Goal: Task Accomplishment & Management: Manage account settings

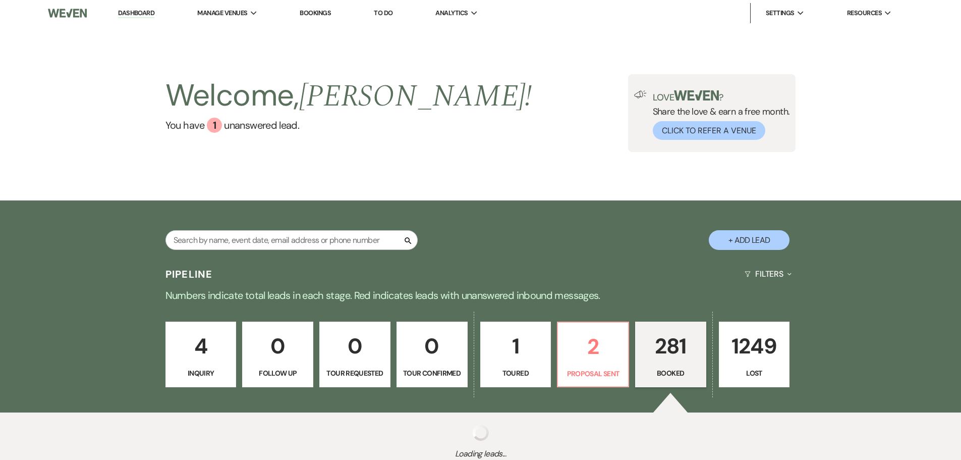
click at [316, 14] on link "Bookings" at bounding box center [315, 13] width 31 height 9
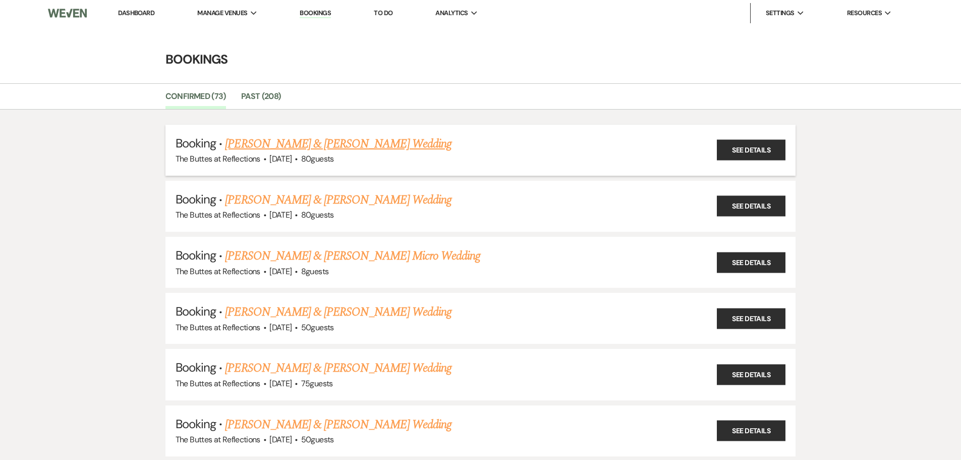
click at [313, 145] on link "[PERSON_NAME] & [PERSON_NAME] Wedding" at bounding box center [338, 144] width 226 height 18
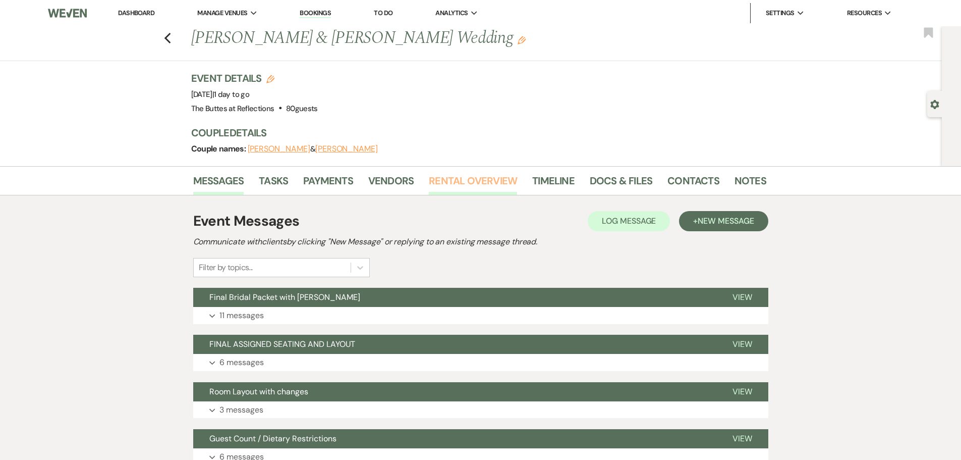
click at [496, 177] on link "Rental Overview" at bounding box center [473, 184] width 88 height 22
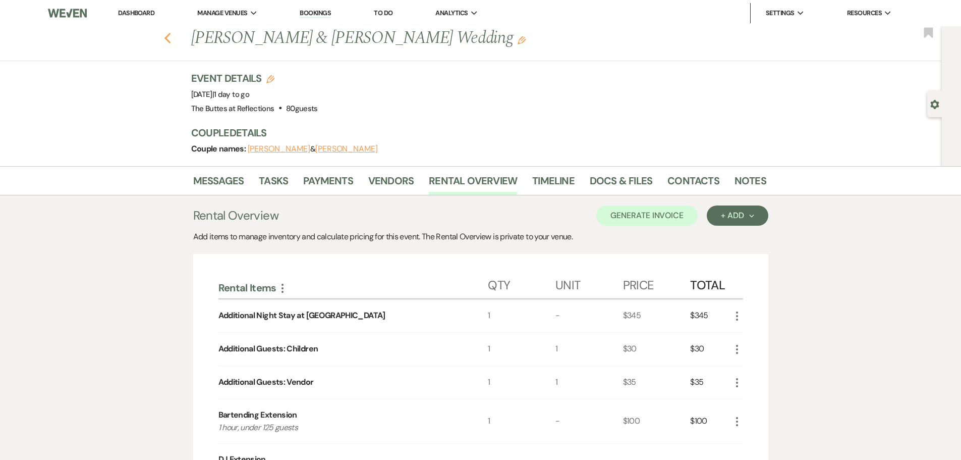
click at [172, 40] on icon "Previous" at bounding box center [168, 38] width 8 height 12
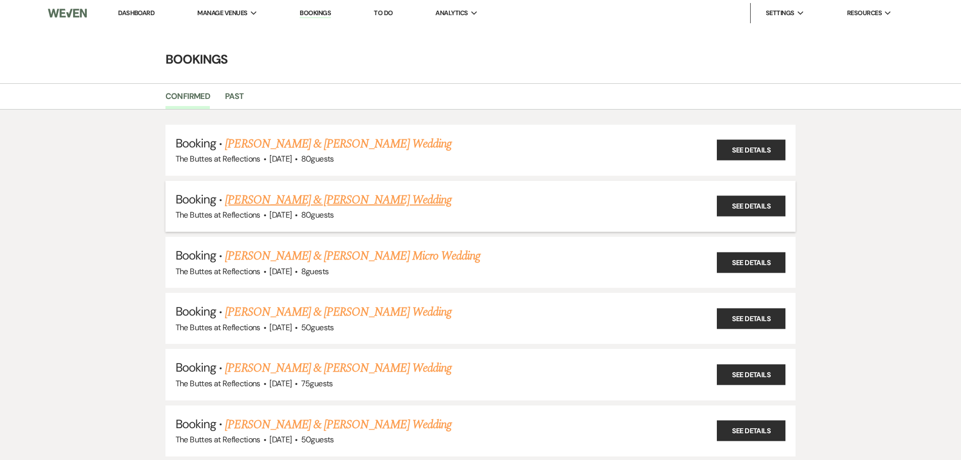
click at [271, 198] on link "[PERSON_NAME] & [PERSON_NAME] Wedding" at bounding box center [338, 200] width 226 height 18
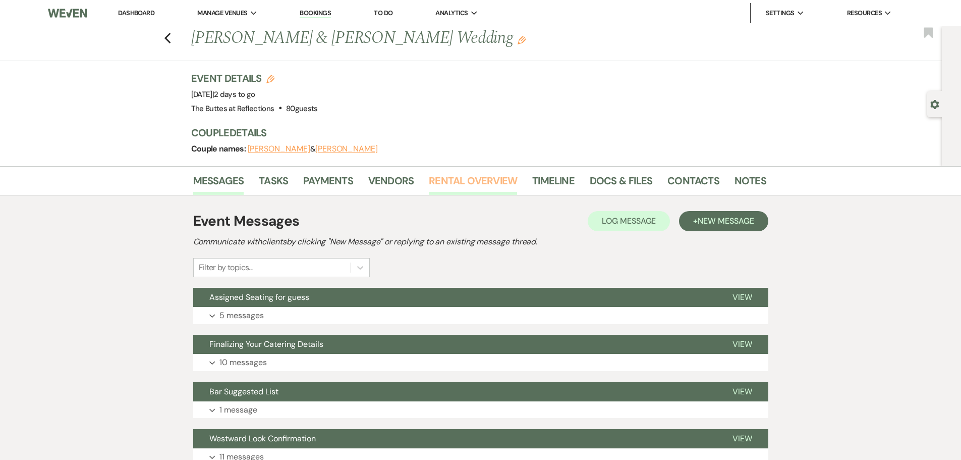
click at [484, 183] on link "Rental Overview" at bounding box center [473, 184] width 88 height 22
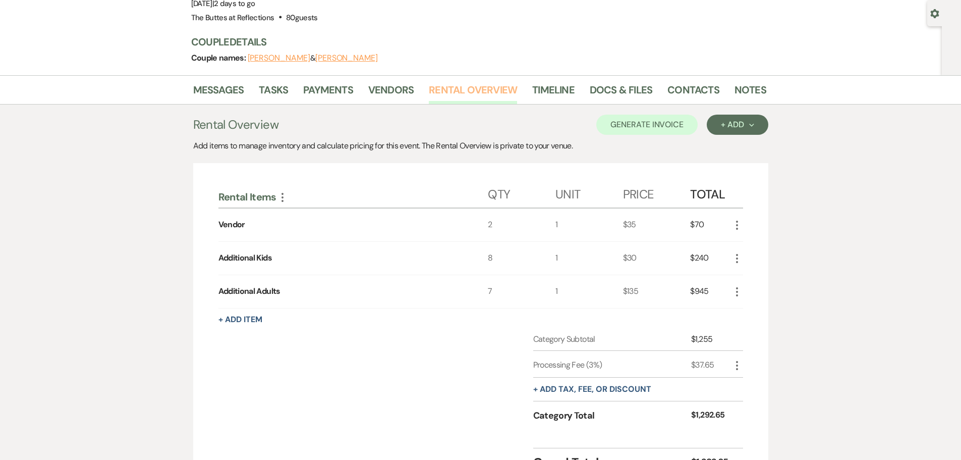
scroll to position [90, 0]
click at [620, 88] on link "Docs & Files" at bounding box center [621, 93] width 63 height 22
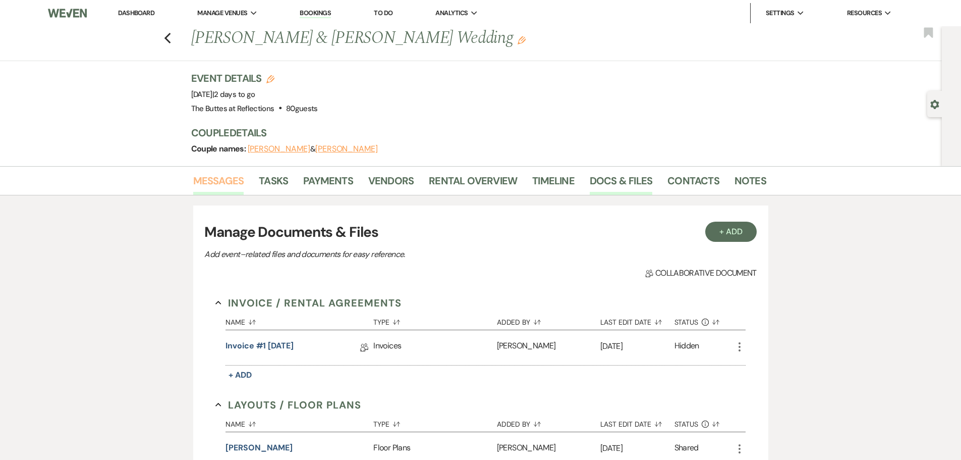
click at [221, 181] on link "Messages" at bounding box center [218, 184] width 51 height 22
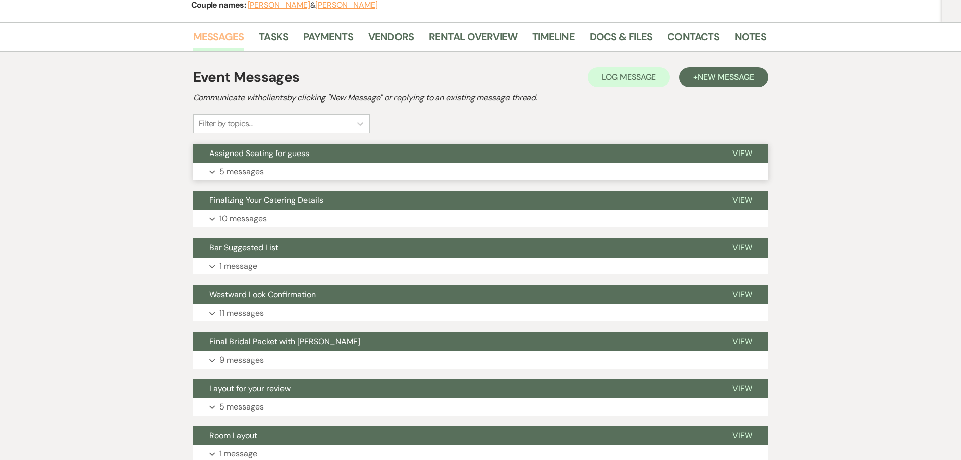
scroll to position [202, 0]
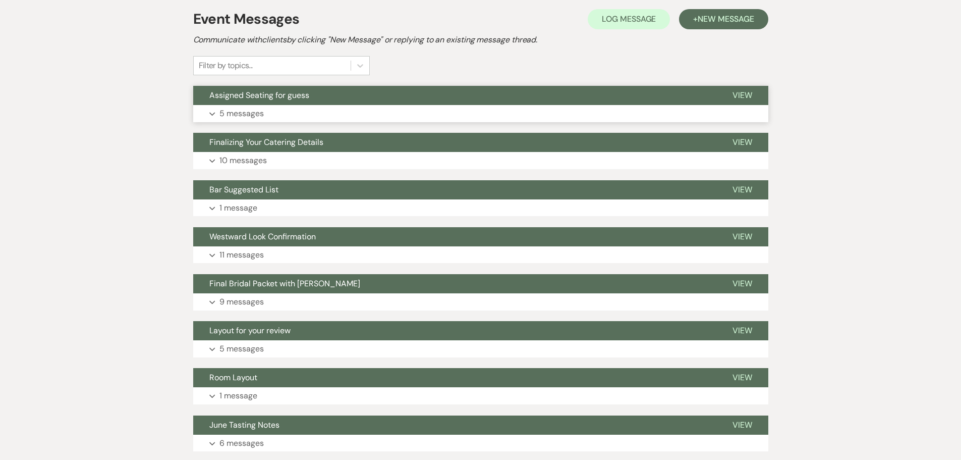
click at [244, 112] on p "5 messages" at bounding box center [242, 113] width 44 height 13
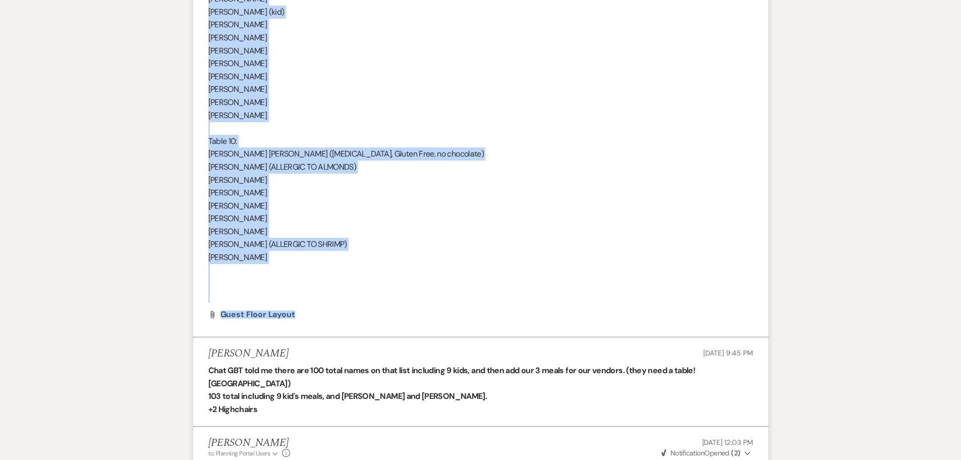
scroll to position [1918, 0]
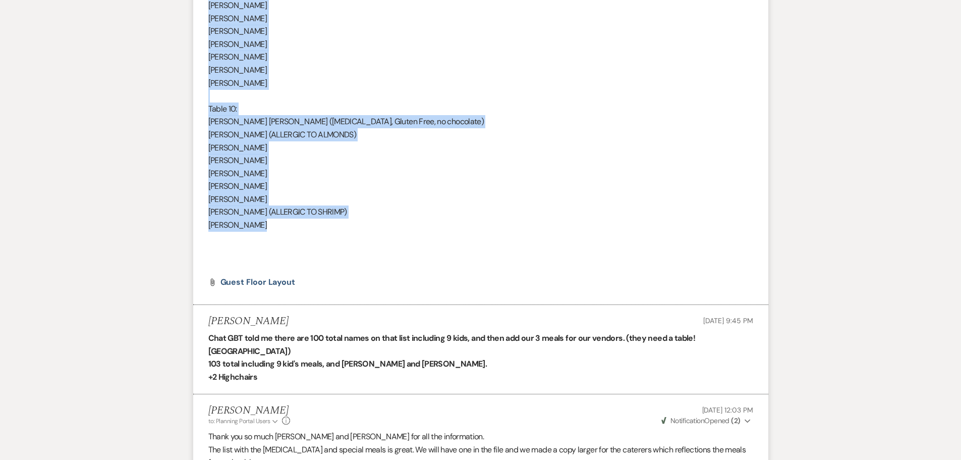
drag, startPoint x: 209, startPoint y: 61, endPoint x: 257, endPoint y: 228, distance: 173.2
copy div "Table 1: Erin Garrett Zane Guenther Mikey Wapstra Rio Wapstra Luis Correa Aniss…"
click at [792, 67] on div "Messages Tasks Payments Vendors Rental Overview Timeline Docs & Files Contacts …" at bounding box center [480, 266] width 961 height 4037
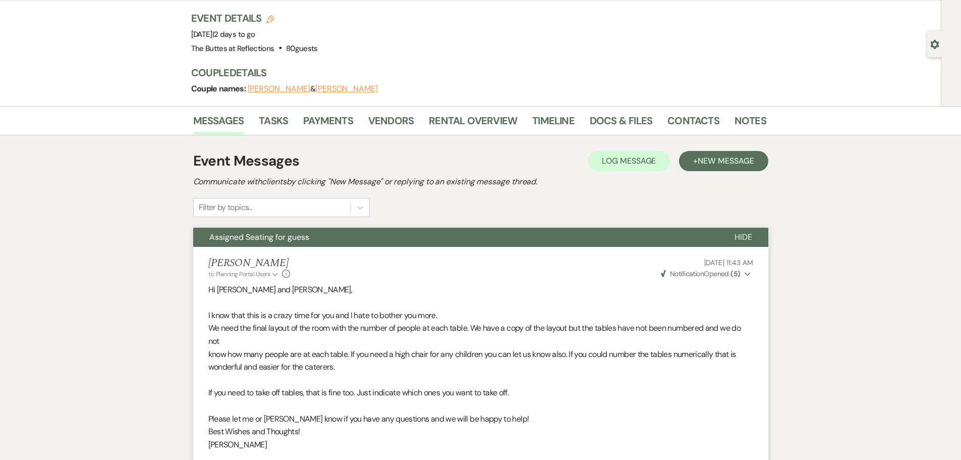
scroll to position [0, 0]
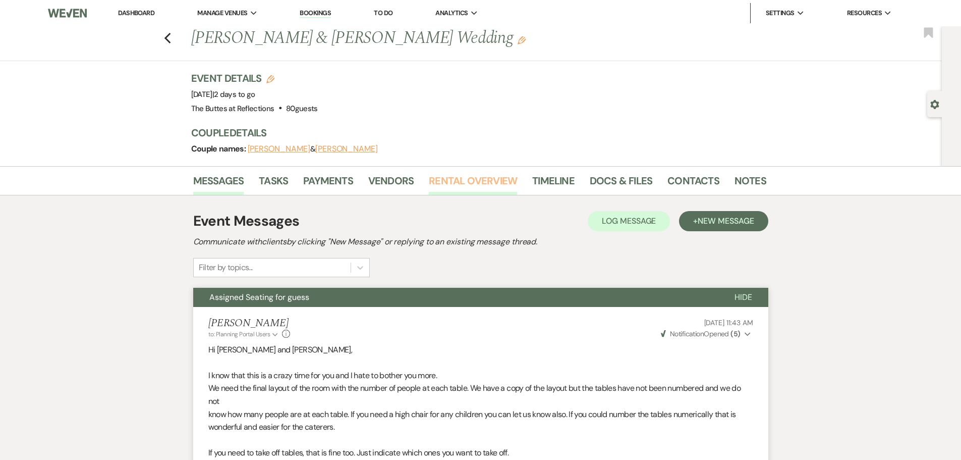
click at [459, 183] on link "Rental Overview" at bounding box center [473, 184] width 88 height 22
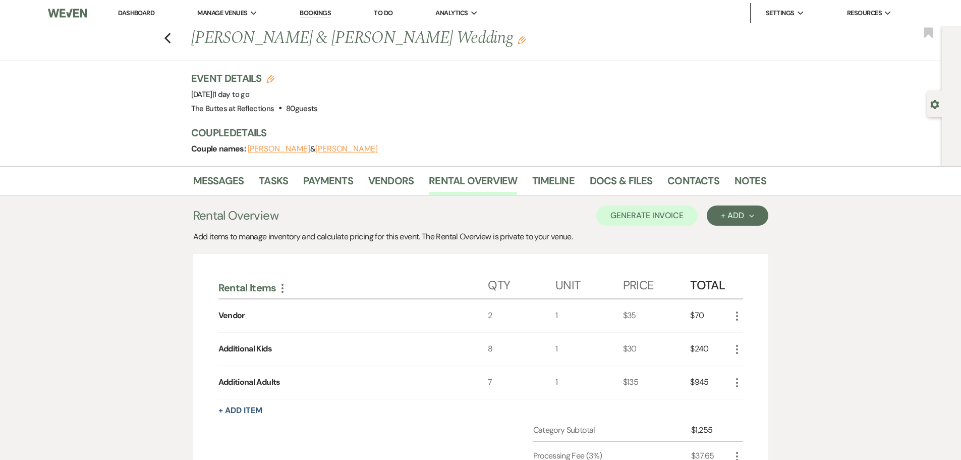
click at [735, 319] on icon "More" at bounding box center [737, 316] width 12 height 12
click at [760, 333] on button "Pencil Edit" at bounding box center [757, 336] width 52 height 16
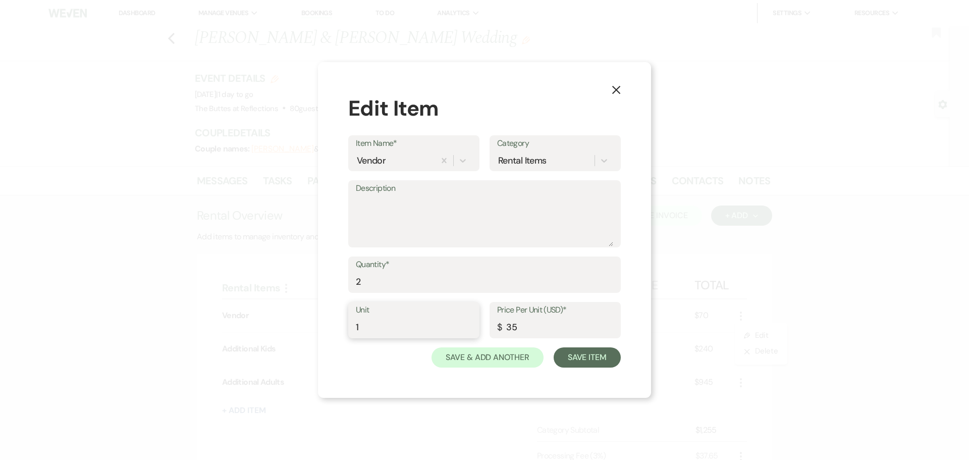
drag, startPoint x: 368, startPoint y: 330, endPoint x: 350, endPoint y: 329, distance: 18.7
click at [350, 329] on div "Unit 1" at bounding box center [413, 320] width 131 height 36
type input "3"
click at [590, 355] on button "Save Item" at bounding box center [587, 357] width 67 height 20
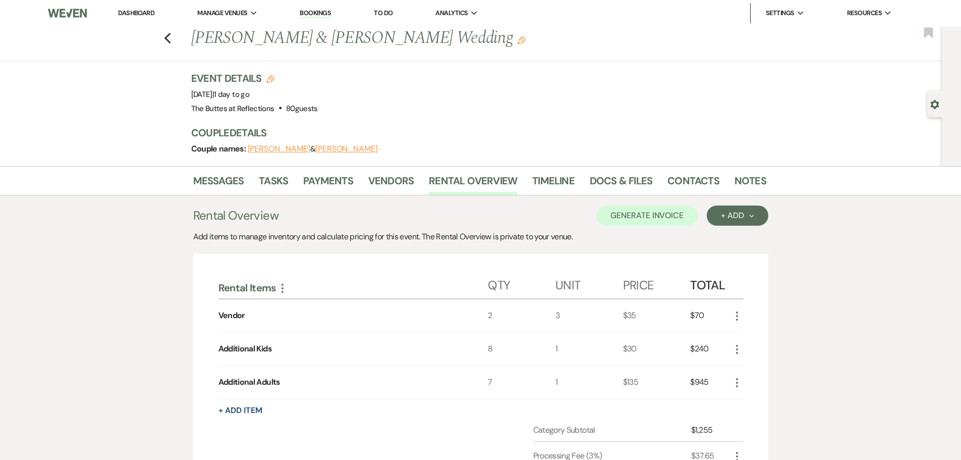
click at [737, 317] on icon "More" at bounding box center [737, 316] width 12 height 12
click at [749, 333] on button "Pencil Edit" at bounding box center [757, 336] width 52 height 16
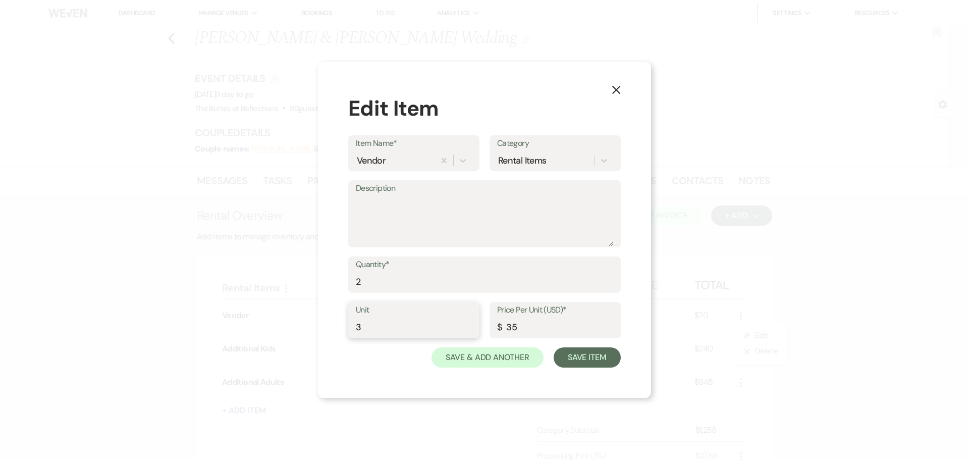
drag, startPoint x: 368, startPoint y: 327, endPoint x: 355, endPoint y: 329, distance: 13.3
click at [355, 329] on div "Unit 3" at bounding box center [413, 320] width 131 height 36
type input "1"
click at [366, 287] on input "2" at bounding box center [484, 282] width 257 height 20
drag, startPoint x: 363, startPoint y: 286, endPoint x: 346, endPoint y: 285, distance: 17.2
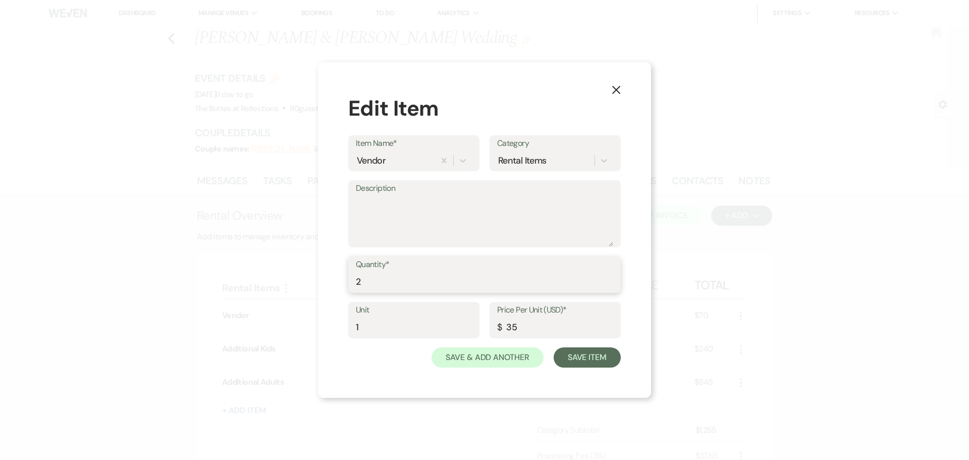
click at [346, 285] on div "X Edit Item Item Name* Vendor Category Rental Items Description Quantity* 2 Uni…" at bounding box center [484, 230] width 333 height 336
type input "3"
click at [579, 354] on button "Save Item" at bounding box center [587, 357] width 67 height 20
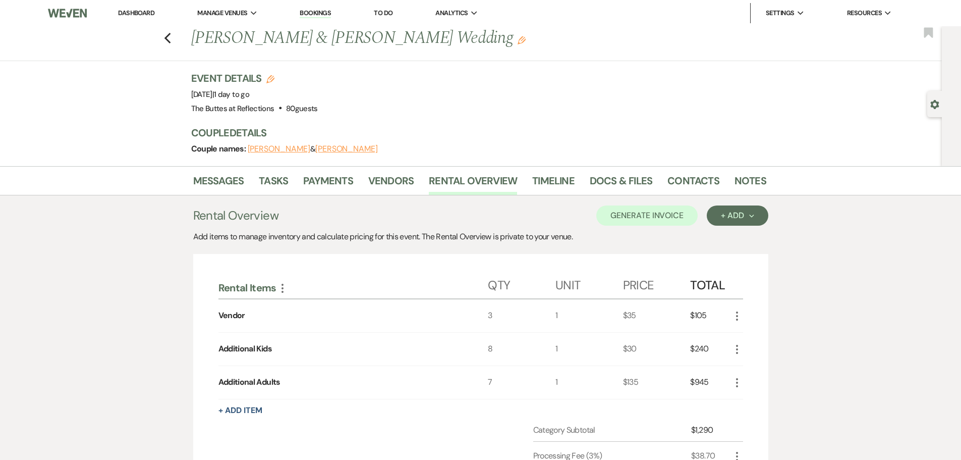
click at [491, 348] on div "8" at bounding box center [522, 349] width 68 height 33
click at [737, 352] on use "button" at bounding box center [737, 349] width 2 height 9
click at [748, 364] on button "Pencil Edit" at bounding box center [757, 369] width 52 height 16
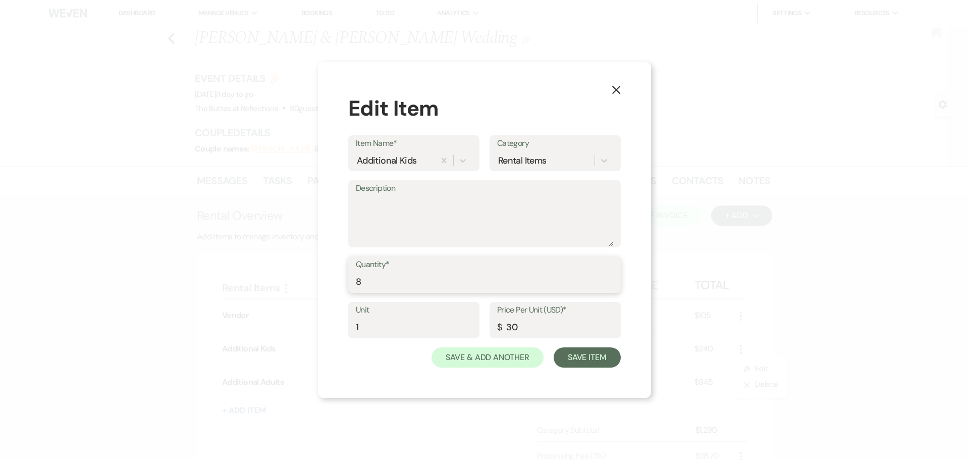
drag, startPoint x: 363, startPoint y: 280, endPoint x: 355, endPoint y: 281, distance: 8.1
click at [355, 281] on div "Quantity* 8" at bounding box center [484, 274] width 273 height 36
type input "6"
click at [575, 361] on button "Save Item" at bounding box center [587, 357] width 67 height 20
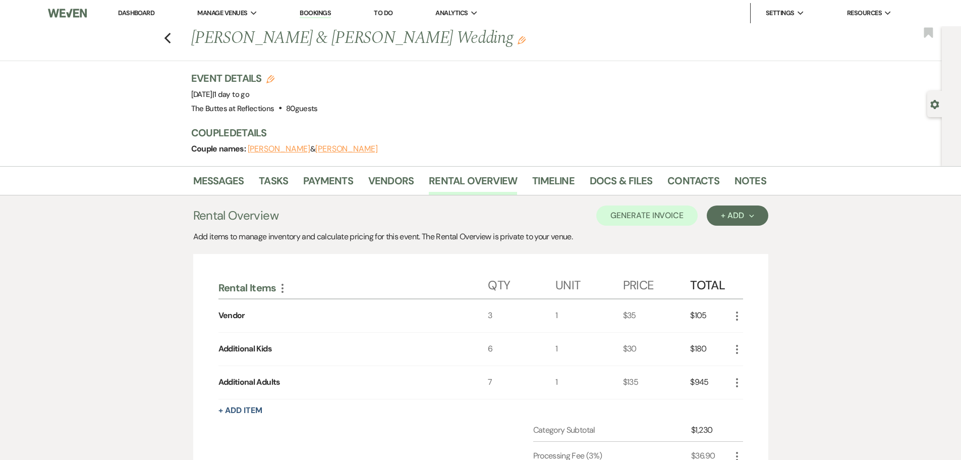
click at [492, 383] on div "7" at bounding box center [522, 382] width 68 height 33
click at [490, 383] on div "7" at bounding box center [522, 382] width 68 height 33
click at [737, 384] on icon "More" at bounding box center [737, 382] width 12 height 12
click at [747, 403] on use "button" at bounding box center [745, 402] width 6 height 6
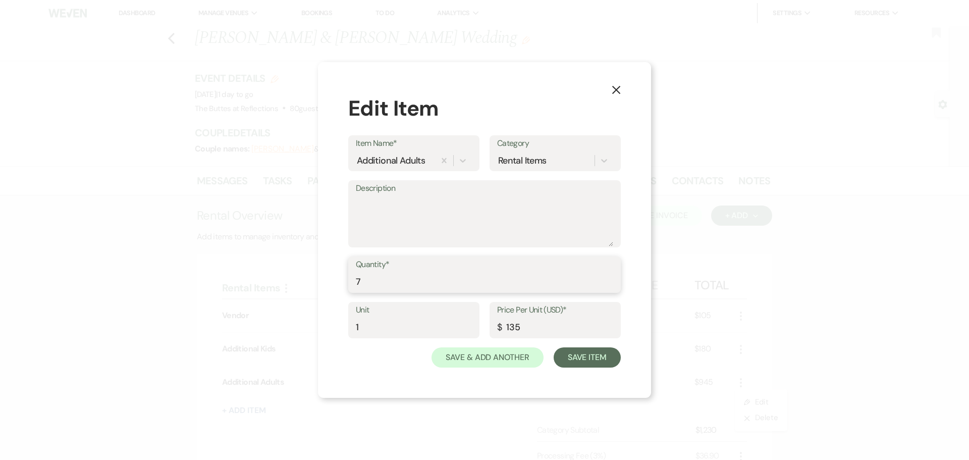
drag, startPoint x: 366, startPoint y: 280, endPoint x: 350, endPoint y: 280, distance: 16.1
click at [350, 280] on div "Quantity* 7" at bounding box center [484, 274] width 273 height 36
type input "22"
click at [594, 355] on button "Save Item" at bounding box center [587, 357] width 67 height 20
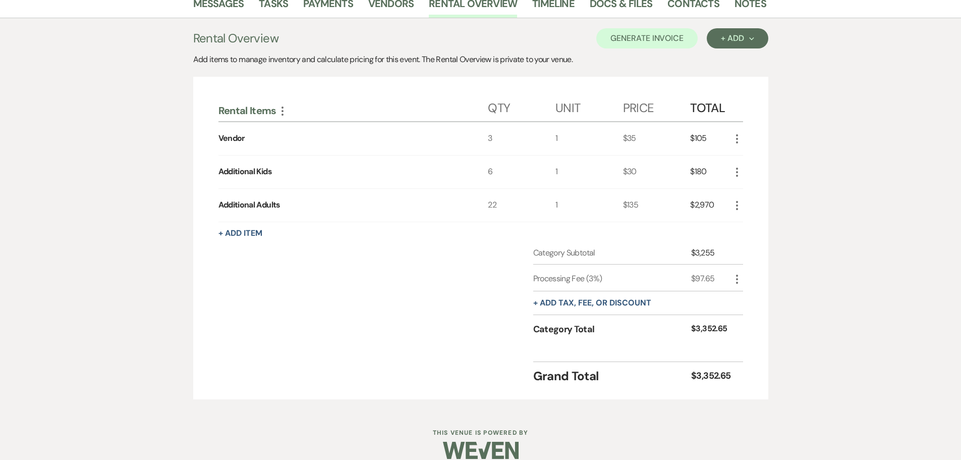
scroll to position [191, 0]
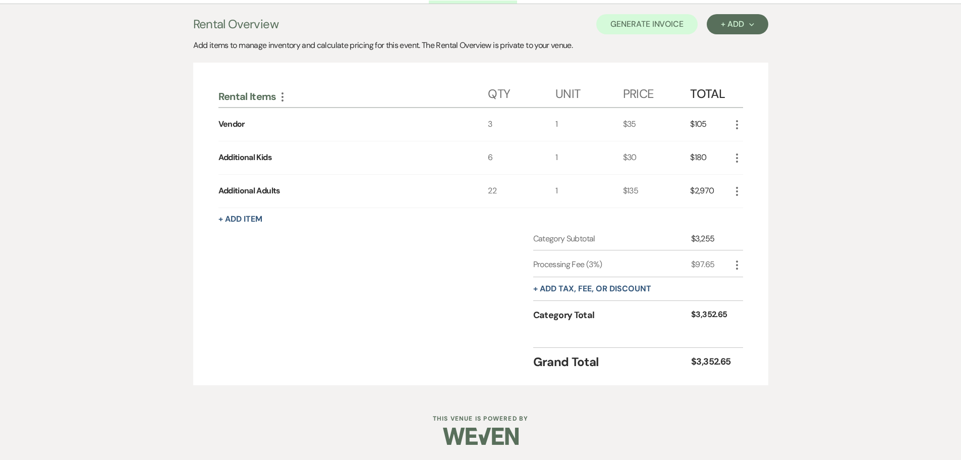
click at [496, 191] on div "22" at bounding box center [522, 191] width 68 height 33
click at [737, 192] on icon "More" at bounding box center [737, 191] width 12 height 12
click at [769, 210] on button "Pencil Edit" at bounding box center [757, 211] width 52 height 16
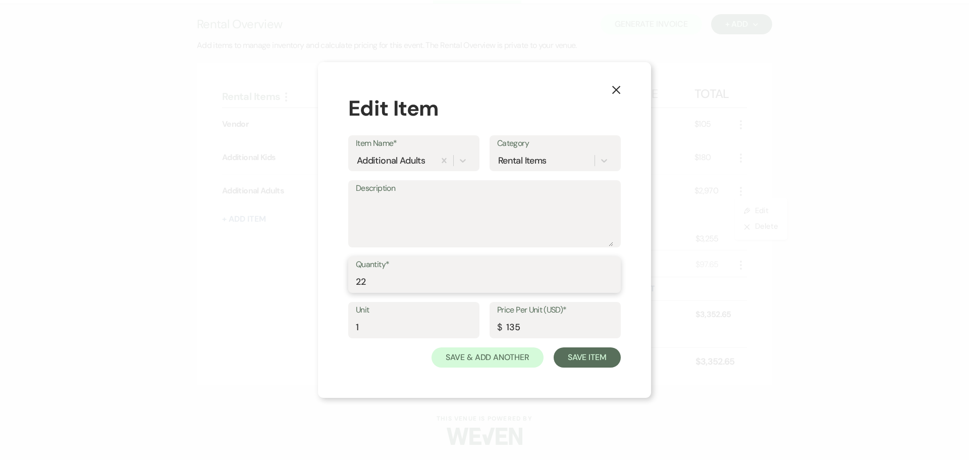
drag, startPoint x: 372, startPoint y: 282, endPoint x: 348, endPoint y: 280, distance: 24.3
click at [346, 282] on div "X Edit Item Item Name* Additional Adults Category Rental Items Description Quan…" at bounding box center [484, 230] width 333 height 336
type input "10"
click at [583, 359] on button "Save Item" at bounding box center [587, 357] width 67 height 20
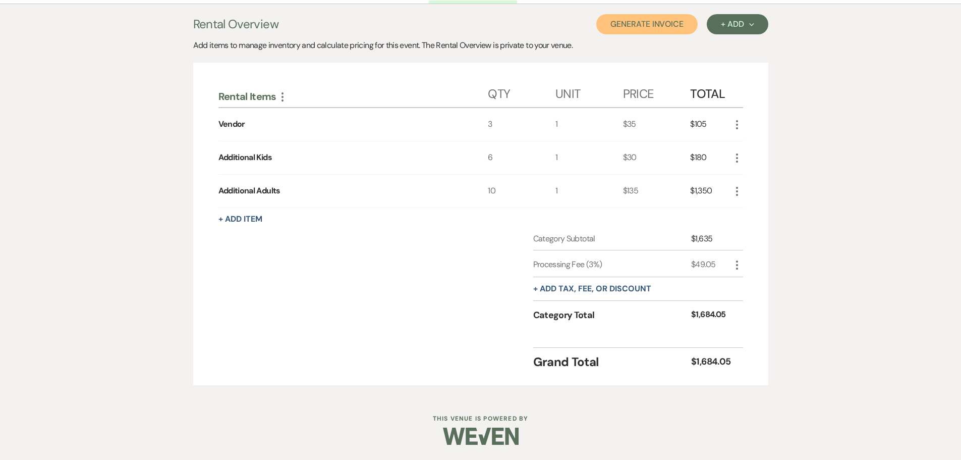
click at [658, 25] on button "Generate Invoice" at bounding box center [646, 24] width 101 height 20
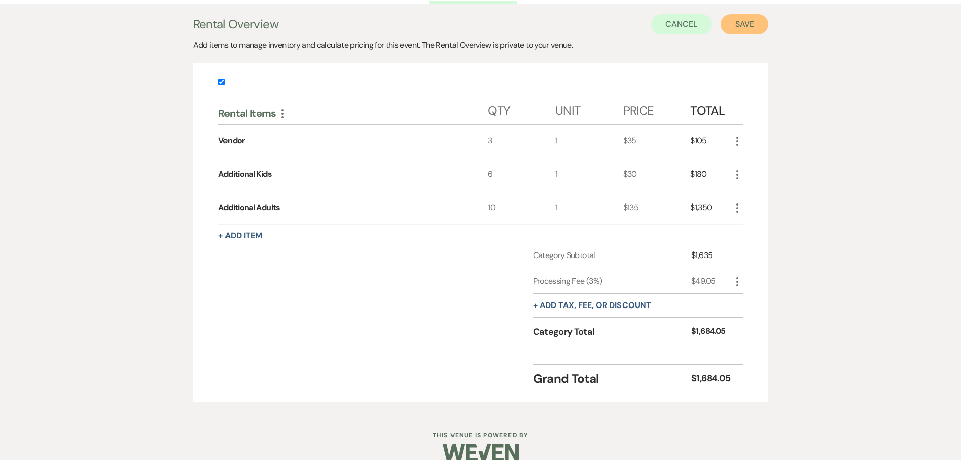
click at [749, 29] on button "Save" at bounding box center [744, 24] width 47 height 20
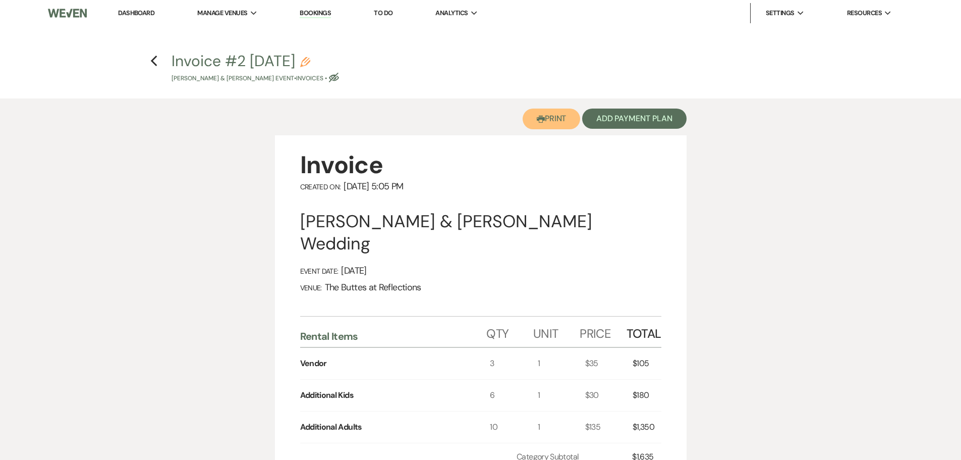
click at [540, 120] on use "button" at bounding box center [541, 119] width 8 height 7
click at [154, 60] on icon "Previous" at bounding box center [154, 61] width 8 height 12
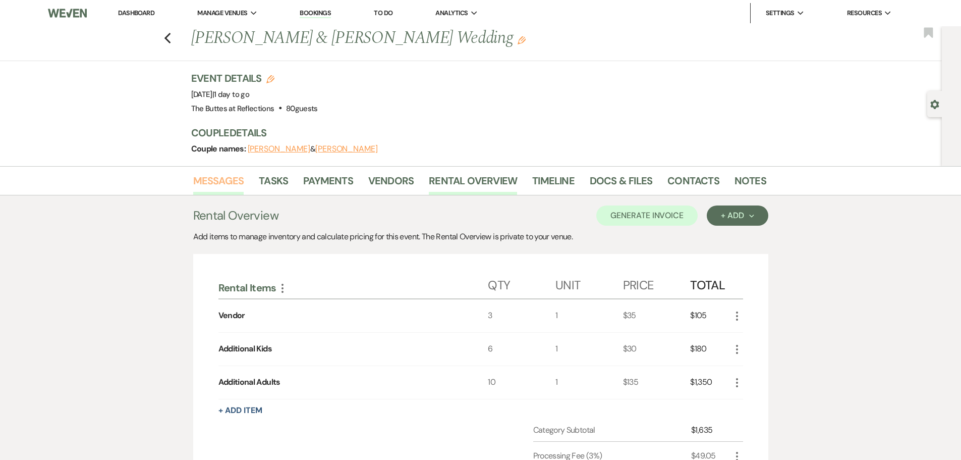
click at [219, 184] on link "Messages" at bounding box center [218, 184] width 51 height 22
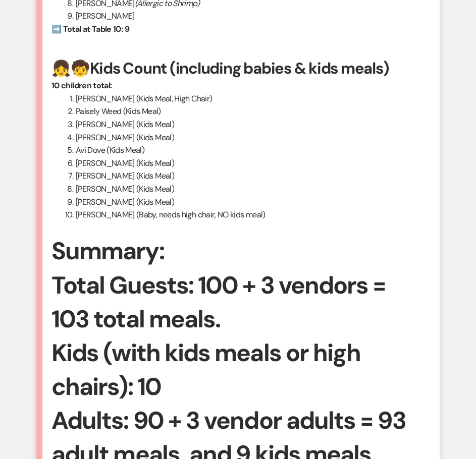
scroll to position [4668, 0]
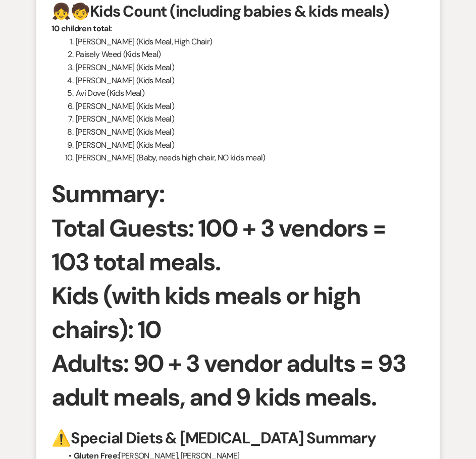
click at [263, 139] on li "[PERSON_NAME] (Kids Meal)" at bounding box center [244, 132] width 361 height 13
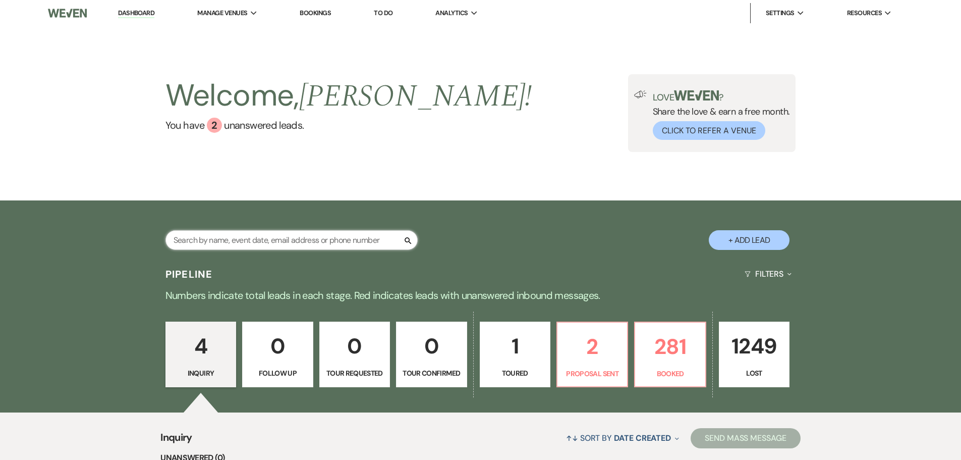
click at [219, 238] on input "text" at bounding box center [292, 240] width 252 height 20
type input "[PERSON_NAME]"
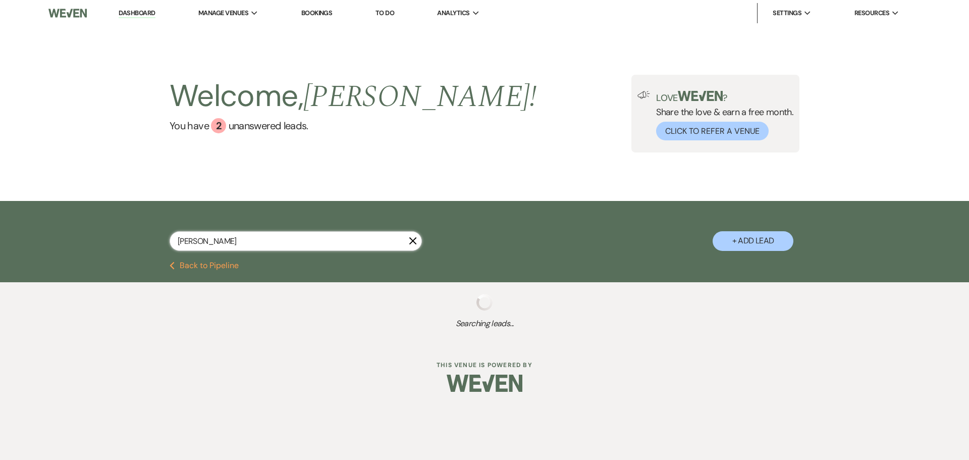
select select "8"
select select "5"
select select "8"
select select "6"
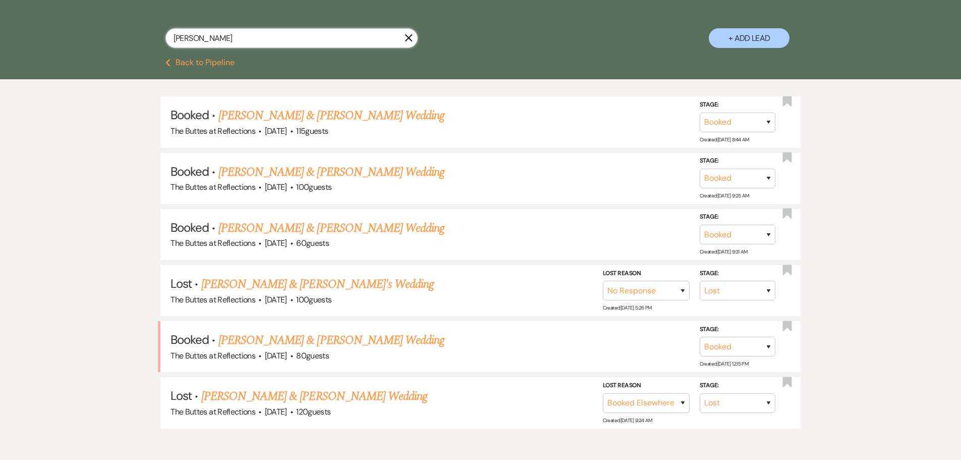
scroll to position [252, 0]
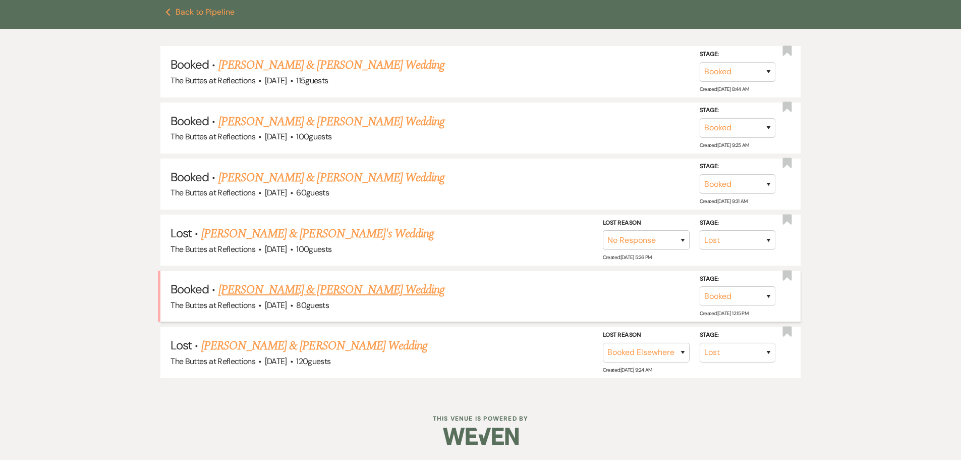
type input "[PERSON_NAME]"
click at [314, 286] on link "[PERSON_NAME] & [PERSON_NAME] Wedding" at bounding box center [332, 290] width 226 height 18
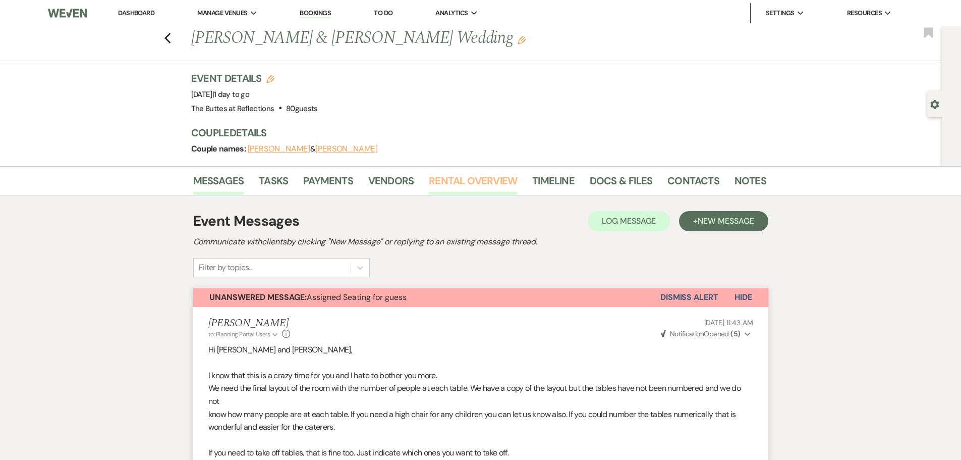
click at [475, 174] on link "Rental Overview" at bounding box center [473, 184] width 88 height 22
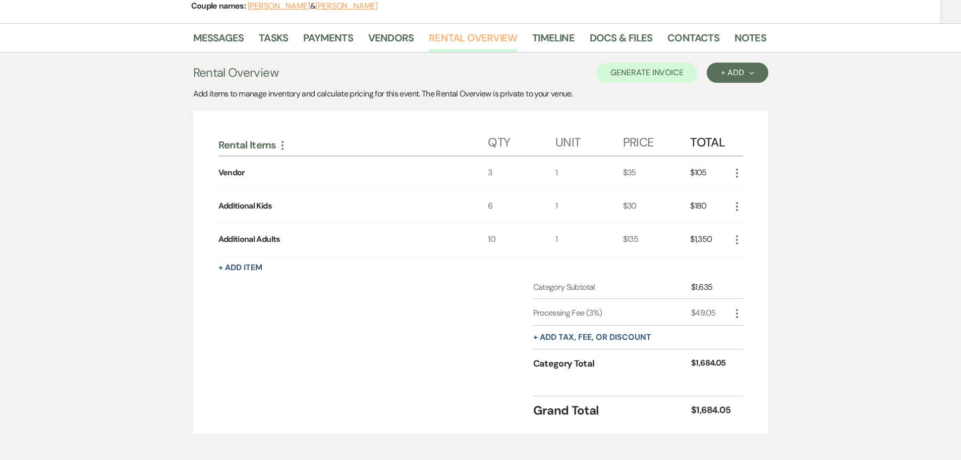
scroll to position [151, 0]
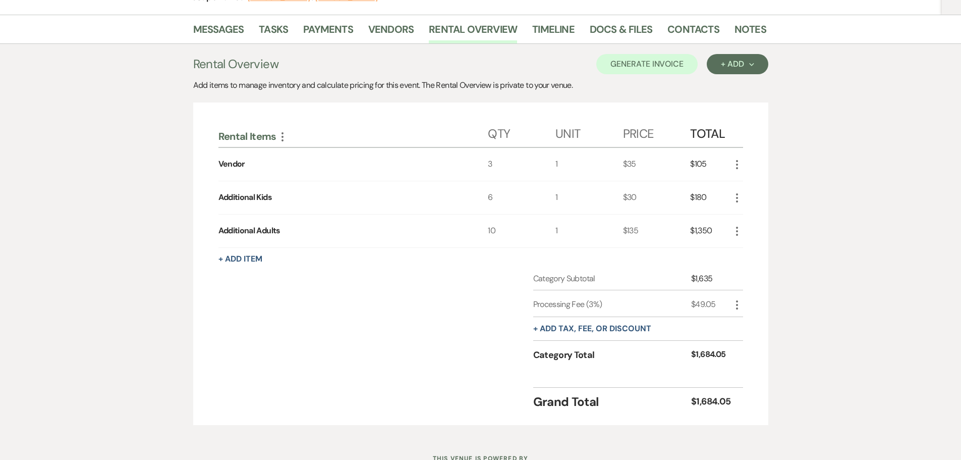
click at [475, 198] on icon "More" at bounding box center [737, 198] width 12 height 12
click at [475, 212] on button "Pencil Edit" at bounding box center [757, 217] width 52 height 16
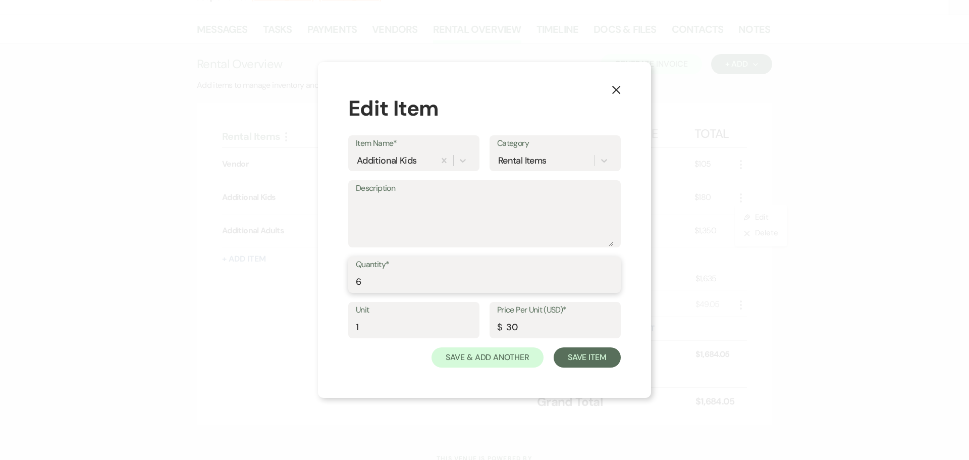
drag, startPoint x: 365, startPoint y: 286, endPoint x: 345, endPoint y: 286, distance: 20.2
click at [345, 286] on div "X Edit Item Item Name* Additional Kids Category Rental Items Description Quanti…" at bounding box center [484, 230] width 333 height 336
type input "9"
click at [475, 358] on button "Save Item" at bounding box center [587, 357] width 67 height 20
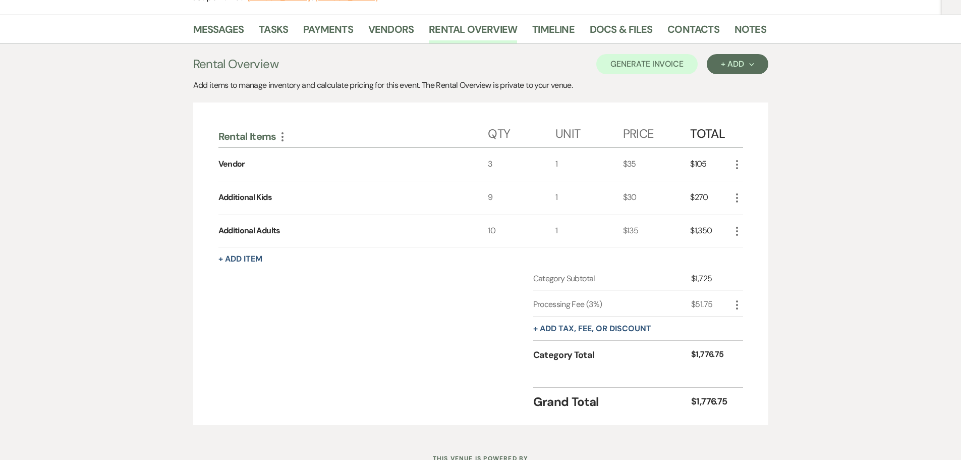
click at [475, 233] on icon "More" at bounding box center [737, 231] width 12 height 12
click at [475, 250] on use "button" at bounding box center [745, 251] width 6 height 6
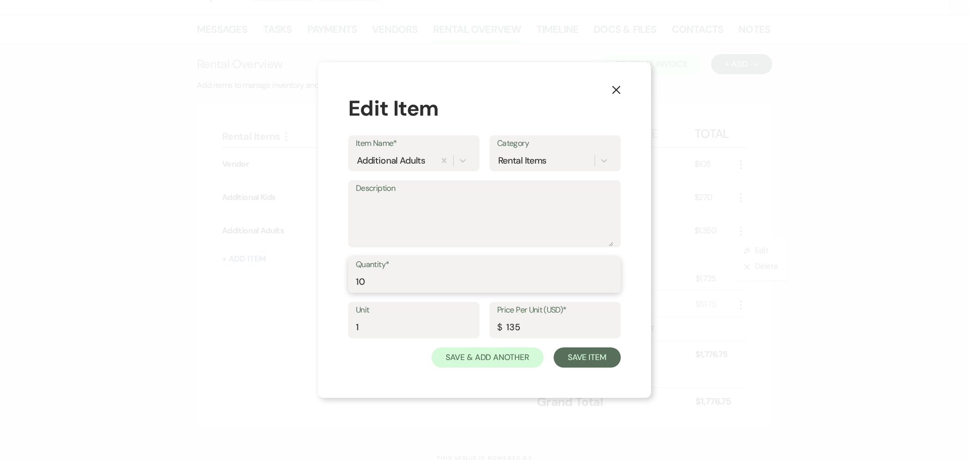
drag, startPoint x: 371, startPoint y: 284, endPoint x: 354, endPoint y: 284, distance: 17.2
click at [354, 284] on div "Quantity* 10" at bounding box center [484, 274] width 273 height 36
type input "7"
click at [475, 354] on button "Save Item" at bounding box center [587, 357] width 67 height 20
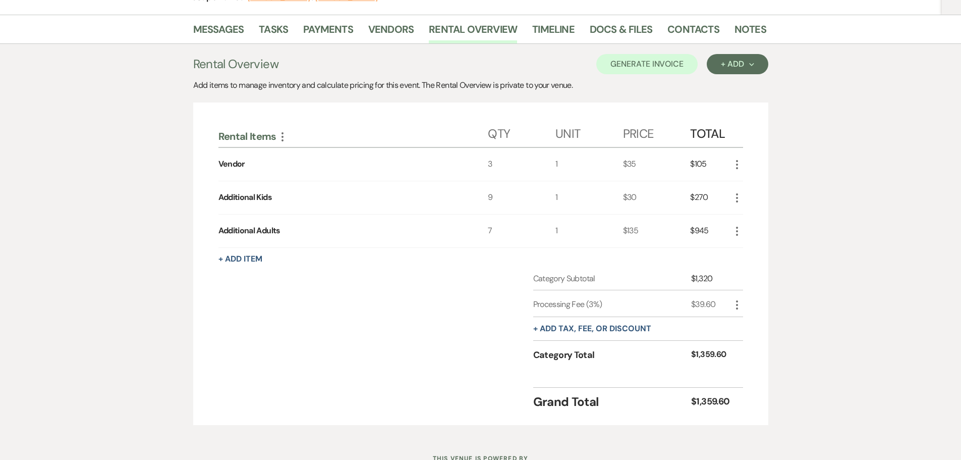
click at [403, 358] on div "Category Subtotal $1,320 Processing Fee (3%) $39.60 More + Add tax, fee, or dis…" at bounding box center [481, 326] width 525 height 107
click at [475, 66] on button "Generate Invoice" at bounding box center [646, 64] width 101 height 20
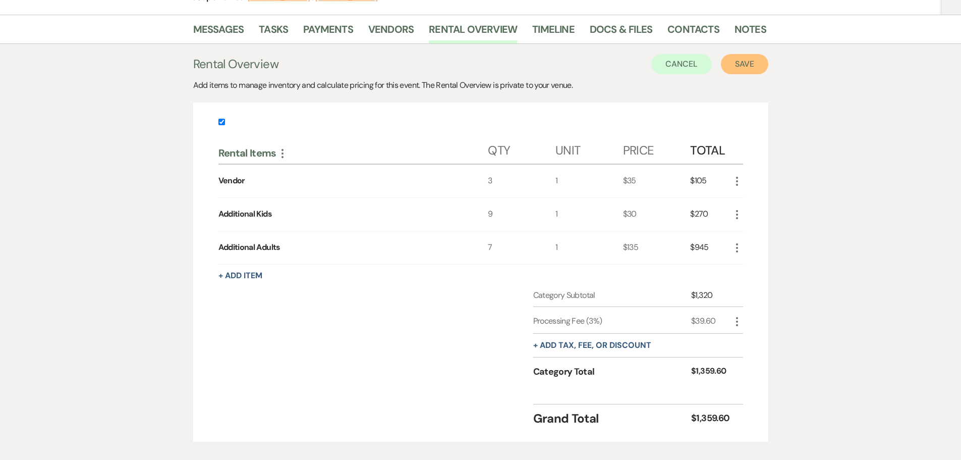
click at [475, 60] on button "Save" at bounding box center [744, 64] width 47 height 20
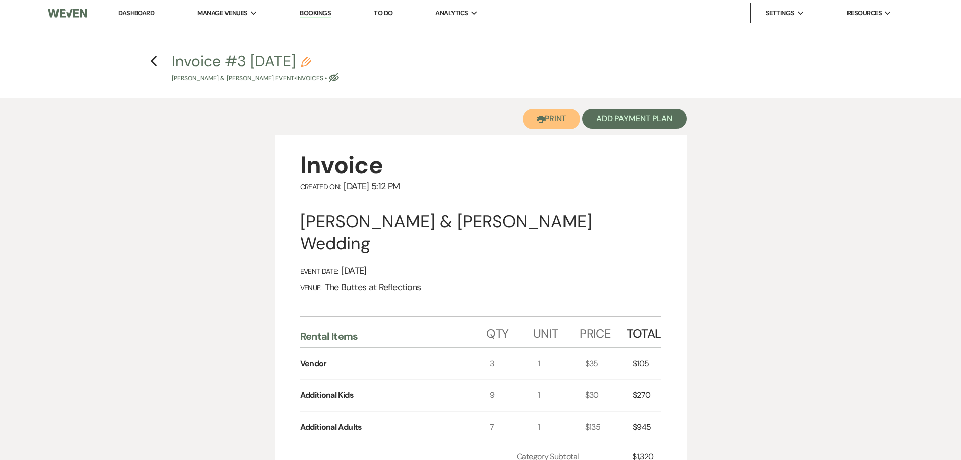
click at [475, 118] on use "button" at bounding box center [541, 119] width 8 height 7
click at [148, 9] on link "Dashboard" at bounding box center [136, 13] width 36 height 9
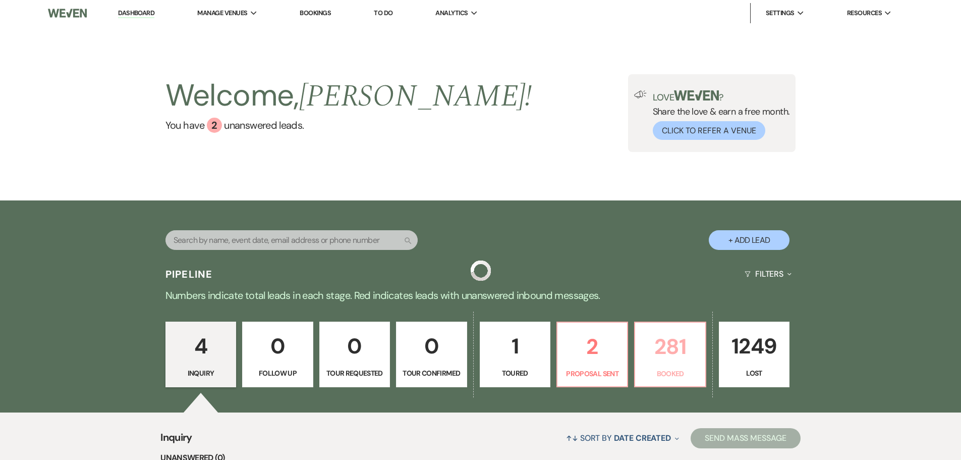
click at [475, 351] on p "281" at bounding box center [670, 347] width 58 height 34
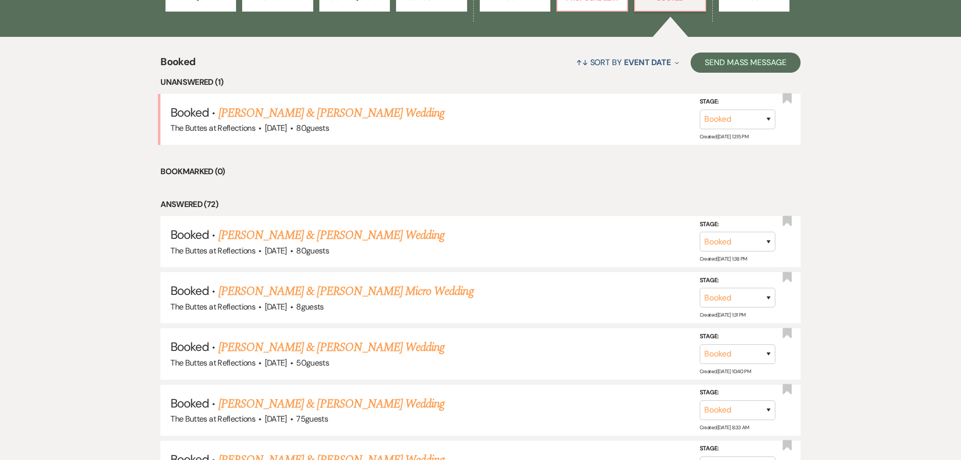
scroll to position [128, 0]
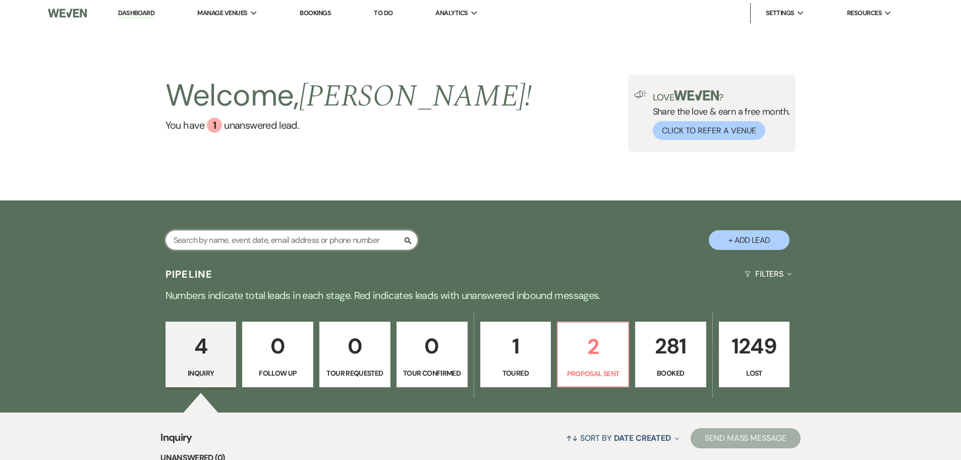
click at [345, 240] on input "text" at bounding box center [292, 240] width 252 height 20
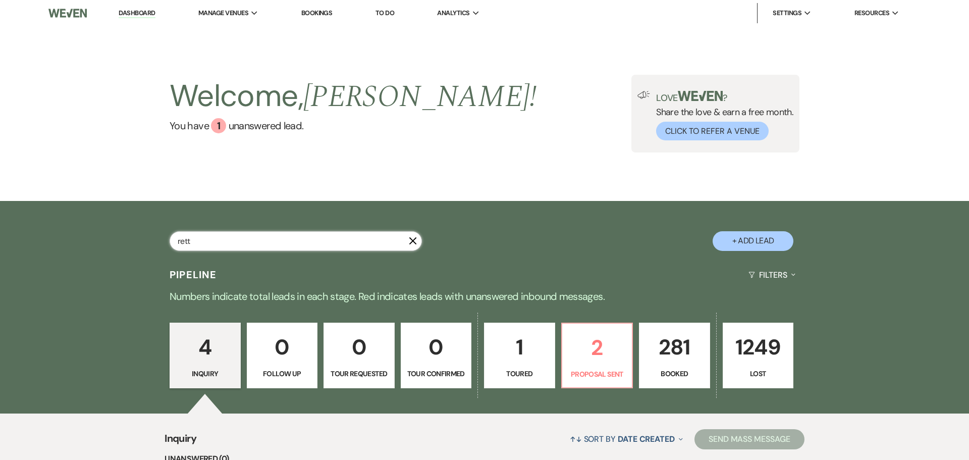
type input "rett"
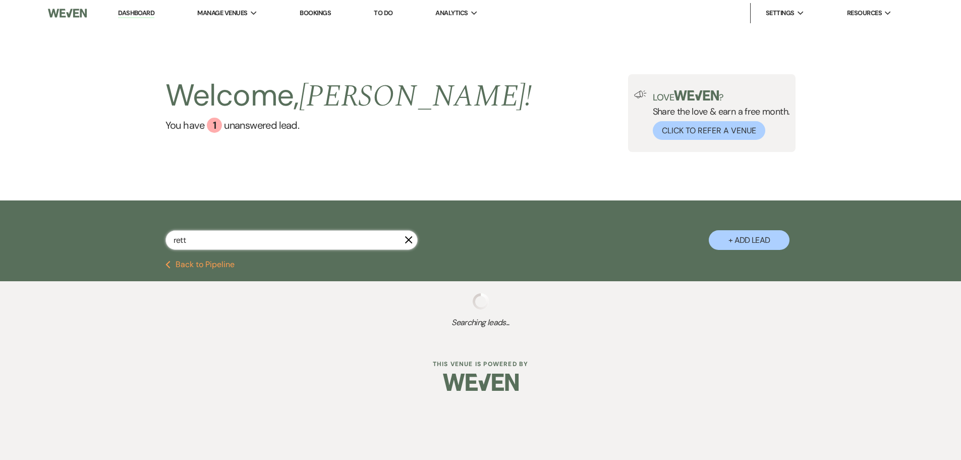
select select "8"
select select "5"
select select "8"
select select "5"
select select "8"
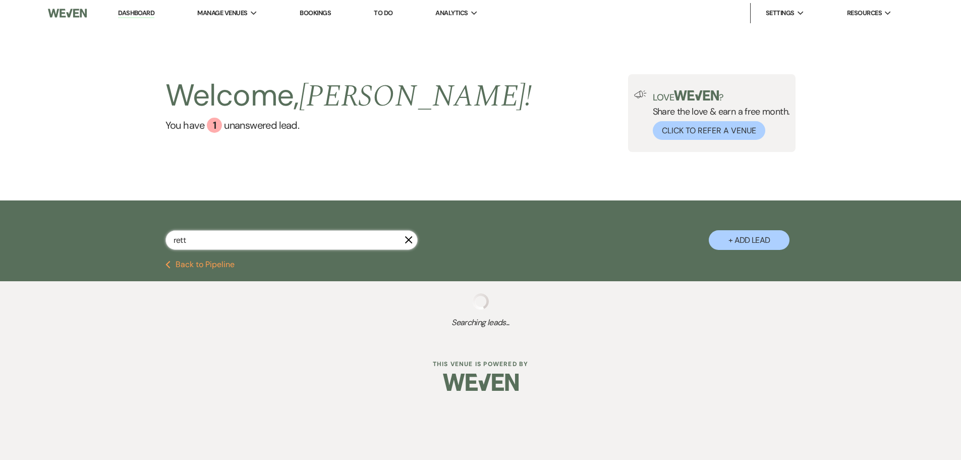
select select "5"
select select "8"
select select "10"
select select "8"
select select "5"
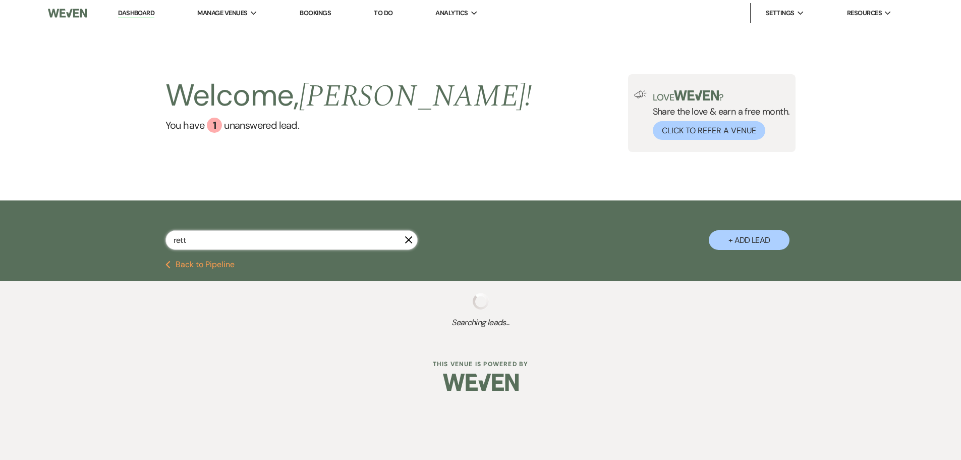
select select "8"
select select "5"
select select "8"
select select "5"
select select "8"
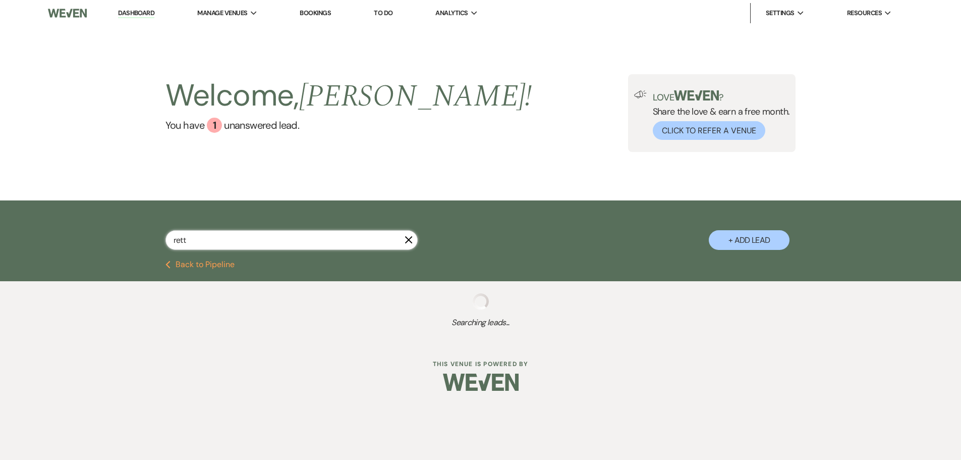
select select "6"
select select "8"
select select "5"
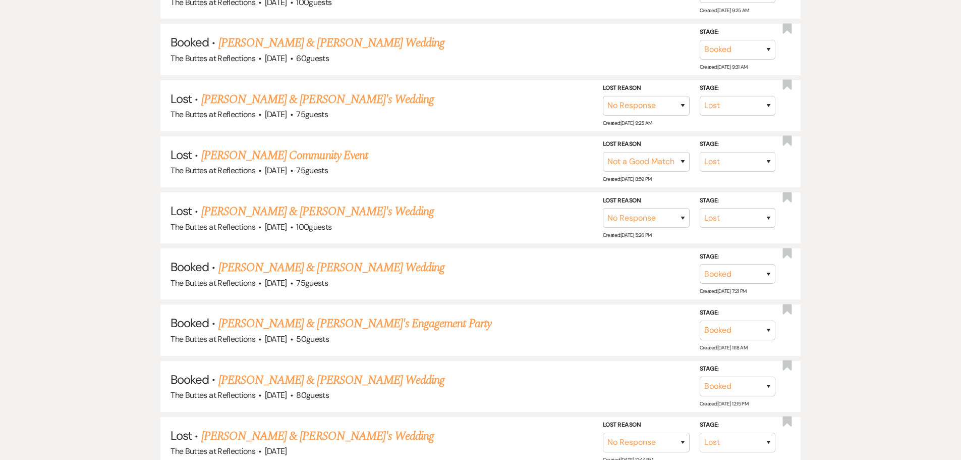
scroll to position [50, 0]
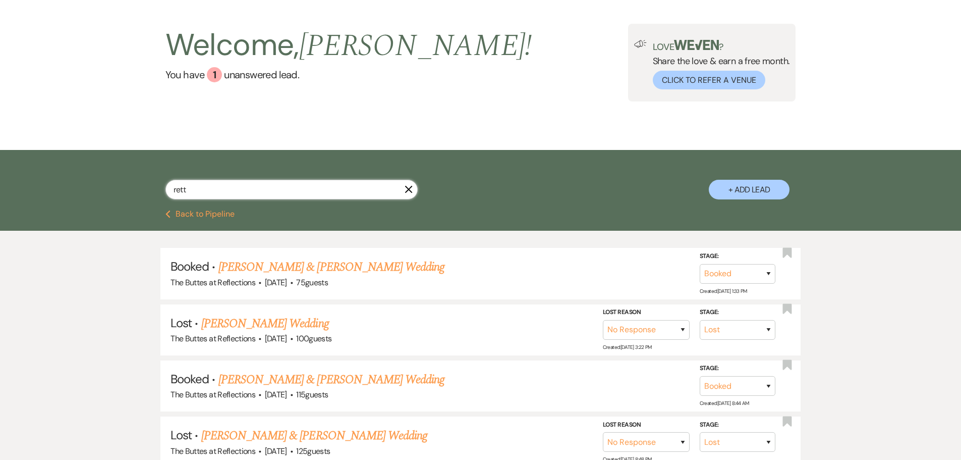
drag, startPoint x: 179, startPoint y: 188, endPoint x: 169, endPoint y: 186, distance: 10.3
click at [169, 186] on input "rett" at bounding box center [292, 190] width 252 height 20
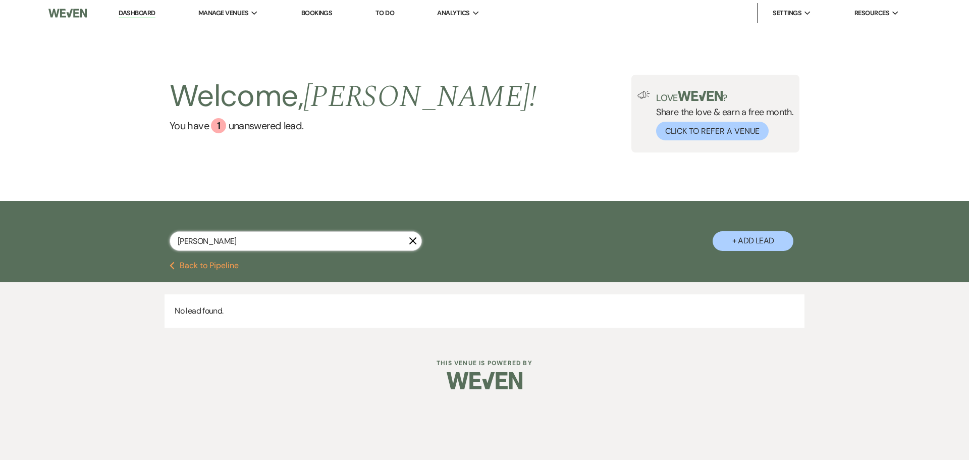
drag, startPoint x: 198, startPoint y: 239, endPoint x: 188, endPoint y: 240, distance: 10.6
click at [188, 240] on input "garett" at bounding box center [296, 241] width 252 height 20
type input "[PERSON_NAME]"
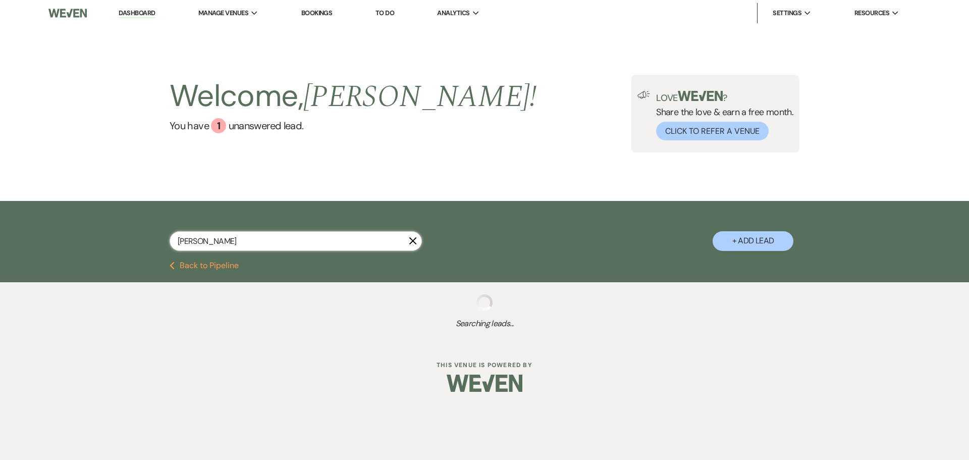
select select "8"
select select "5"
select select "8"
select select "6"
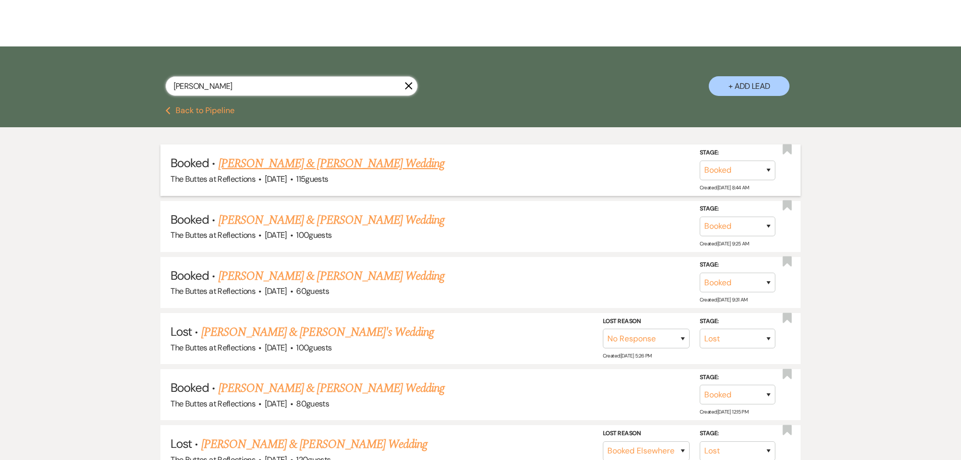
scroll to position [202, 0]
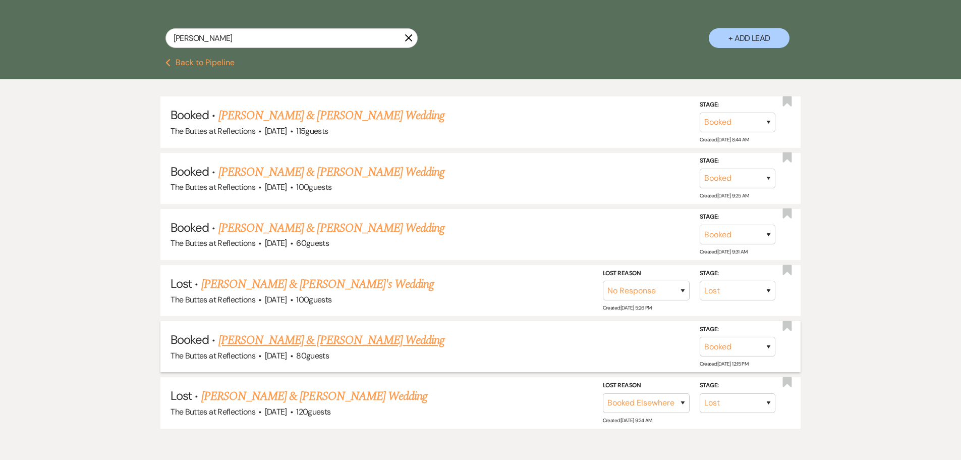
click at [331, 339] on link "[PERSON_NAME] & [PERSON_NAME] Wedding" at bounding box center [332, 340] width 226 height 18
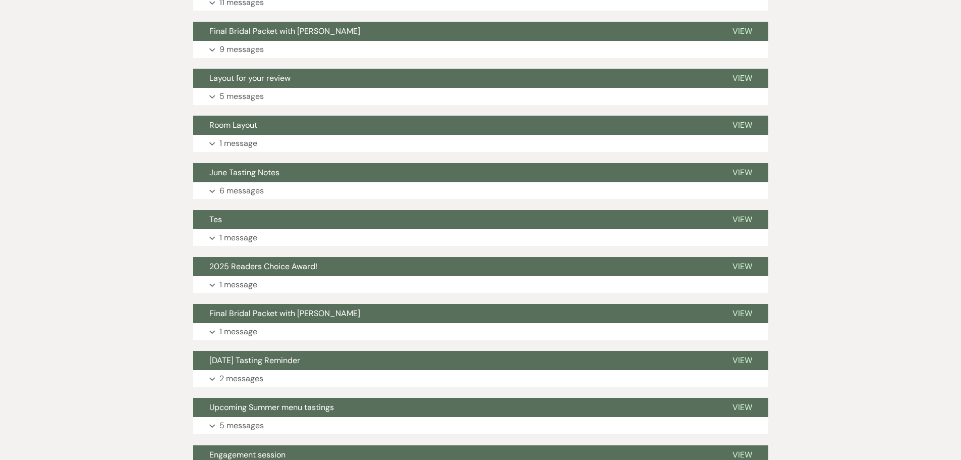
scroll to position [151, 0]
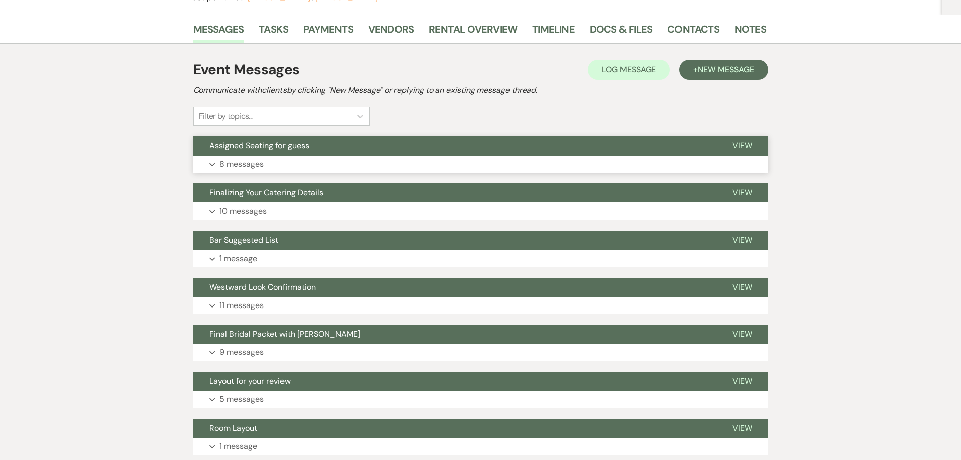
click at [250, 162] on p "8 messages" at bounding box center [242, 163] width 44 height 13
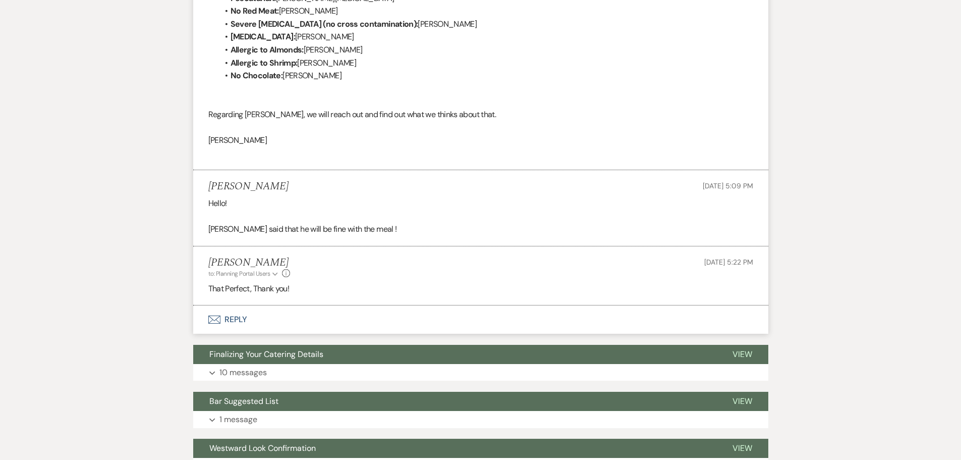
scroll to position [4996, 0]
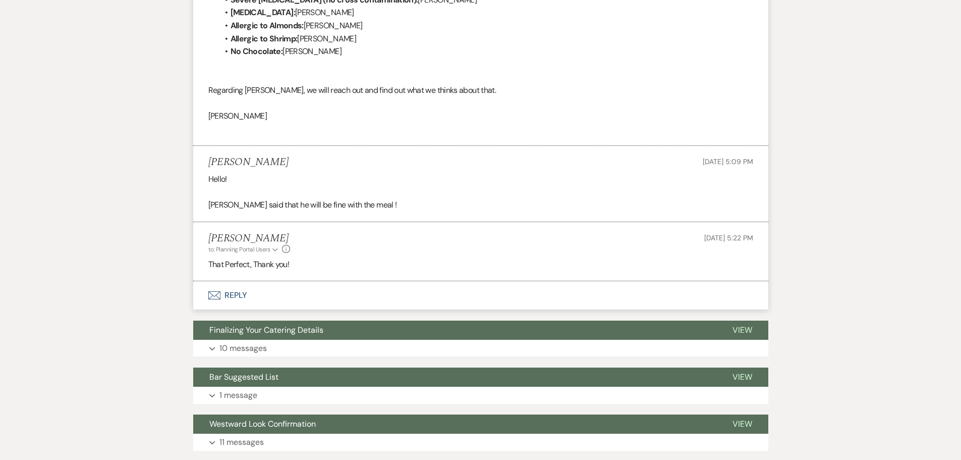
click at [227, 295] on button "Envelope Reply" at bounding box center [480, 295] width 575 height 28
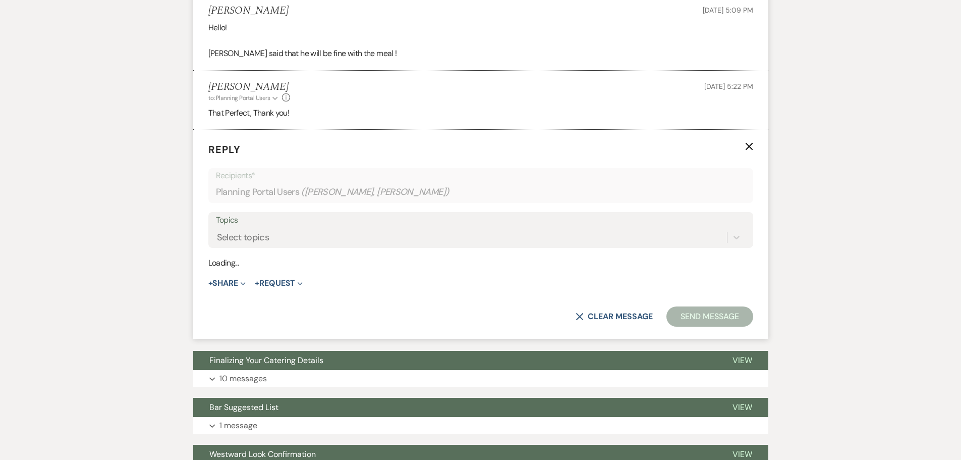
scroll to position [5152, 0]
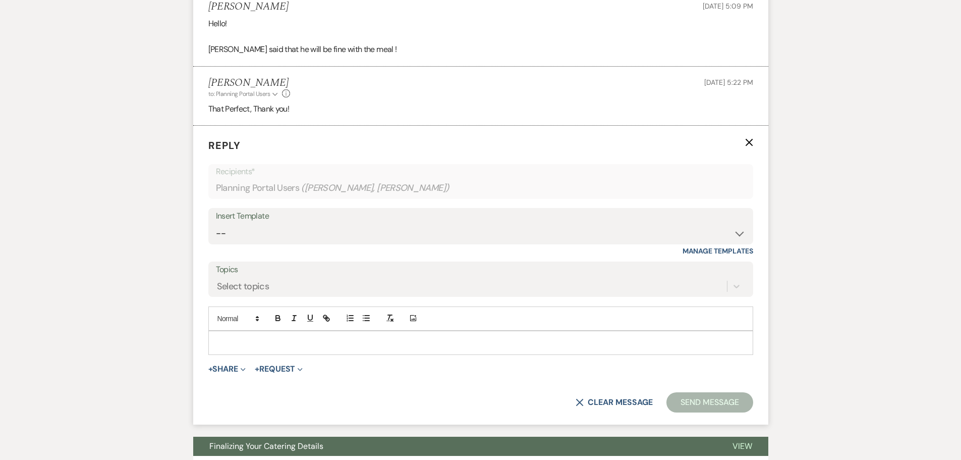
click at [262, 337] on p at bounding box center [480, 342] width 529 height 11
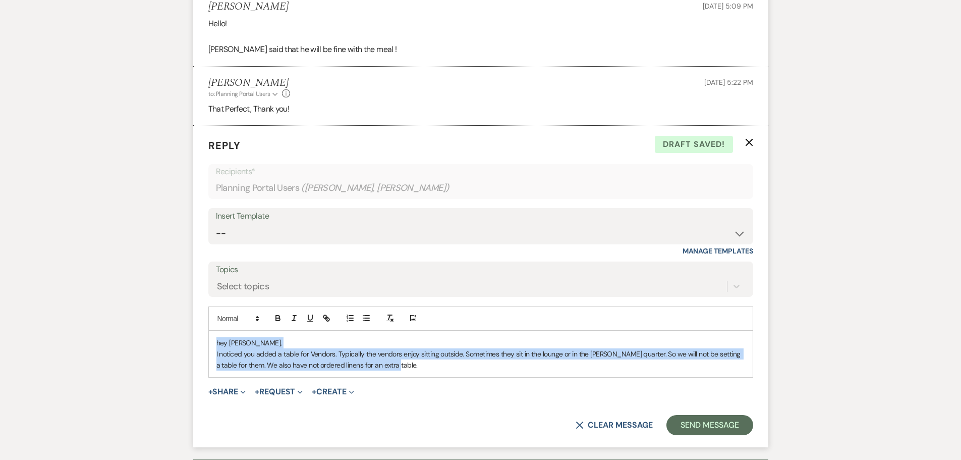
drag, startPoint x: 390, startPoint y: 369, endPoint x: 215, endPoint y: 345, distance: 176.2
click at [215, 345] on div "hey Erin, I noticed you added a table for Vendors. Typically the vendors enjoy …" at bounding box center [481, 354] width 544 height 46
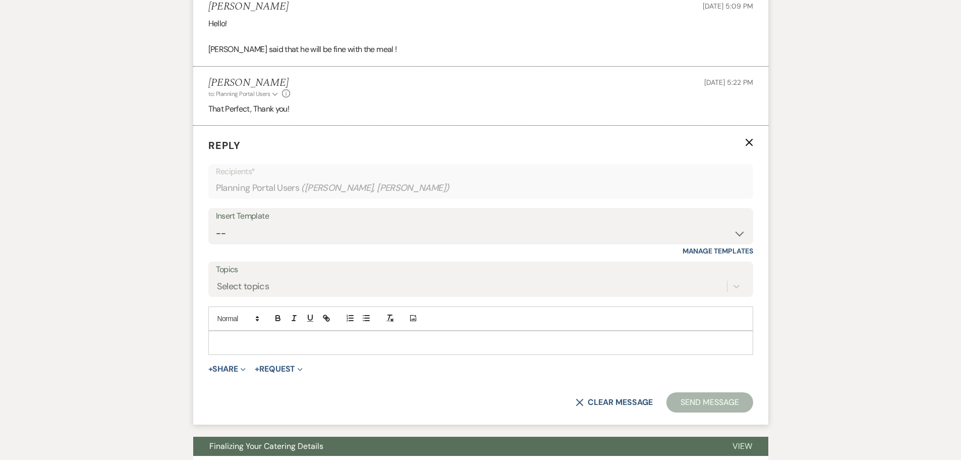
click at [360, 343] on p at bounding box center [480, 342] width 529 height 11
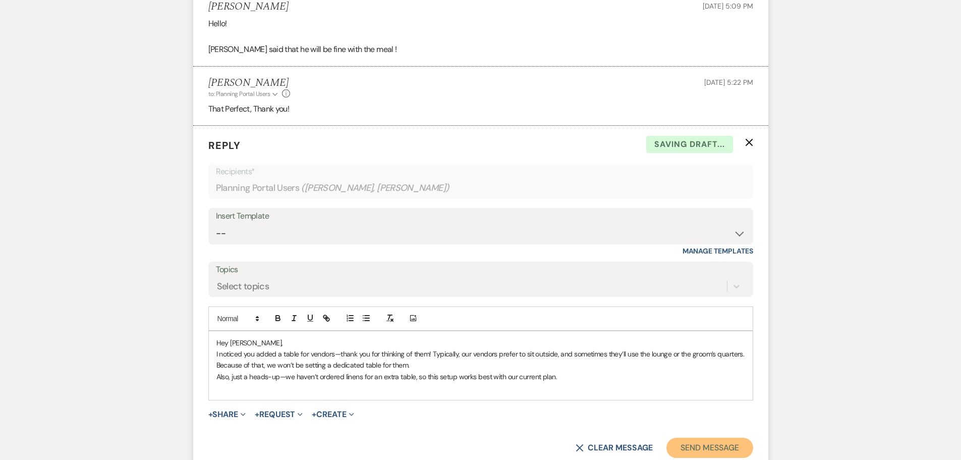
click at [716, 449] on button "Send Message" at bounding box center [710, 448] width 86 height 20
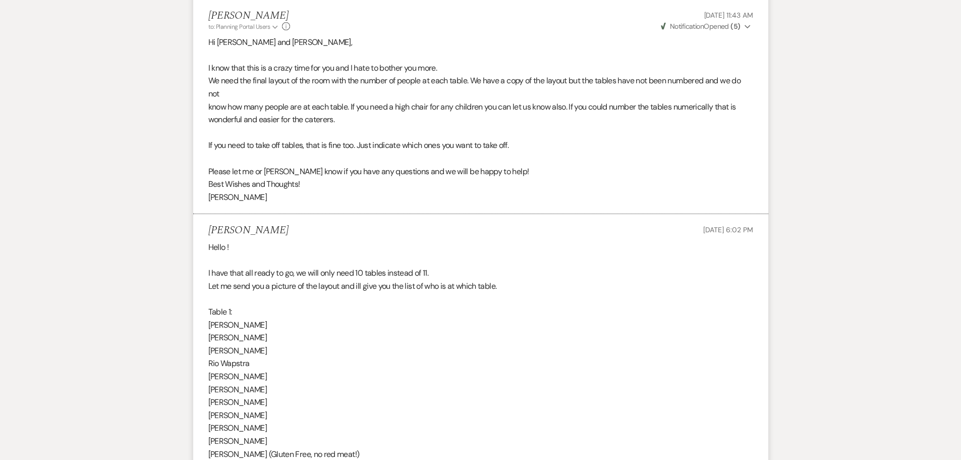
scroll to position [0, 0]
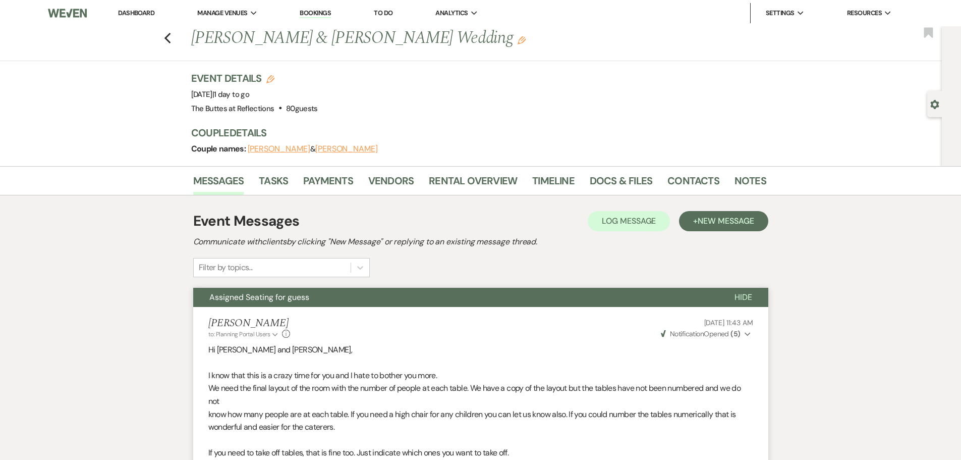
click at [127, 12] on link "Dashboard" at bounding box center [136, 13] width 36 height 9
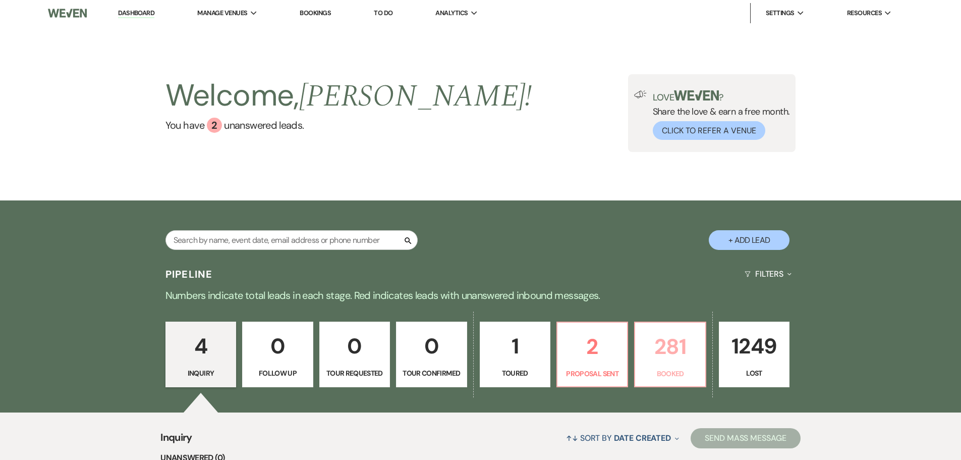
click at [656, 343] on p "281" at bounding box center [670, 347] width 58 height 34
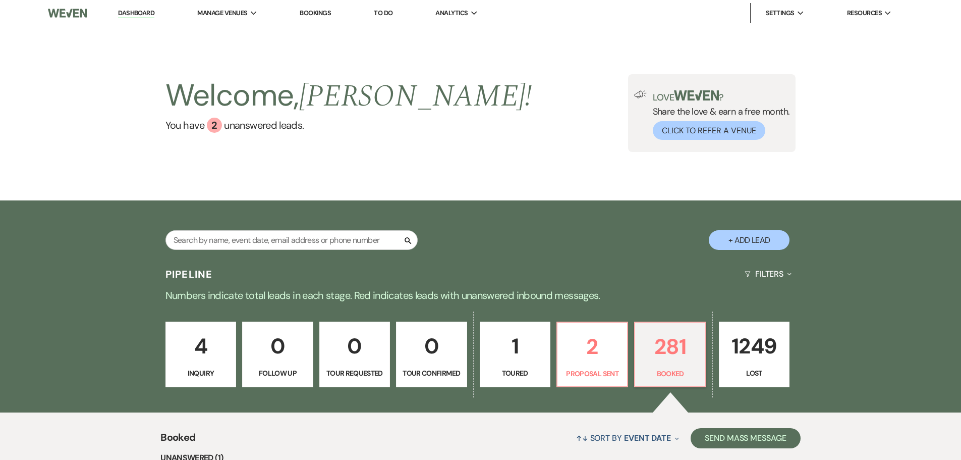
click at [320, 13] on link "Bookings" at bounding box center [315, 13] width 31 height 9
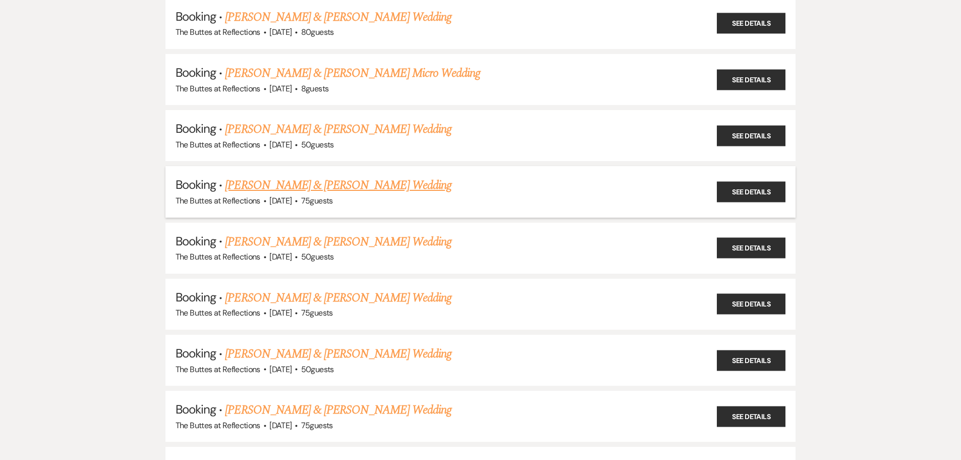
scroll to position [202, 0]
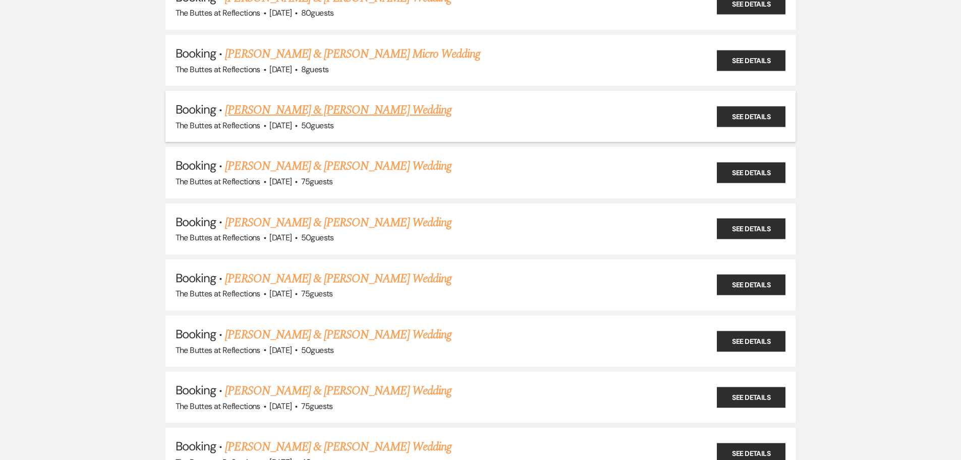
click at [342, 112] on link "[PERSON_NAME] & [PERSON_NAME] Wedding" at bounding box center [338, 110] width 226 height 18
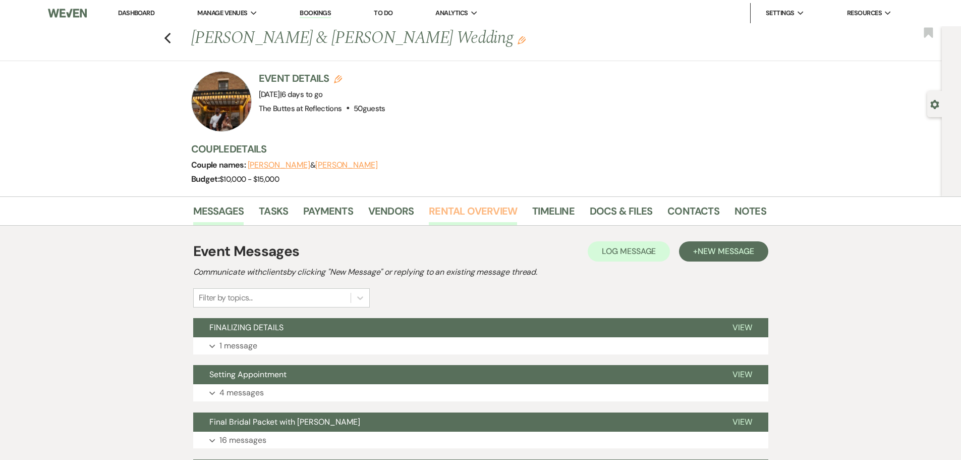
click at [483, 212] on link "Rental Overview" at bounding box center [473, 214] width 88 height 22
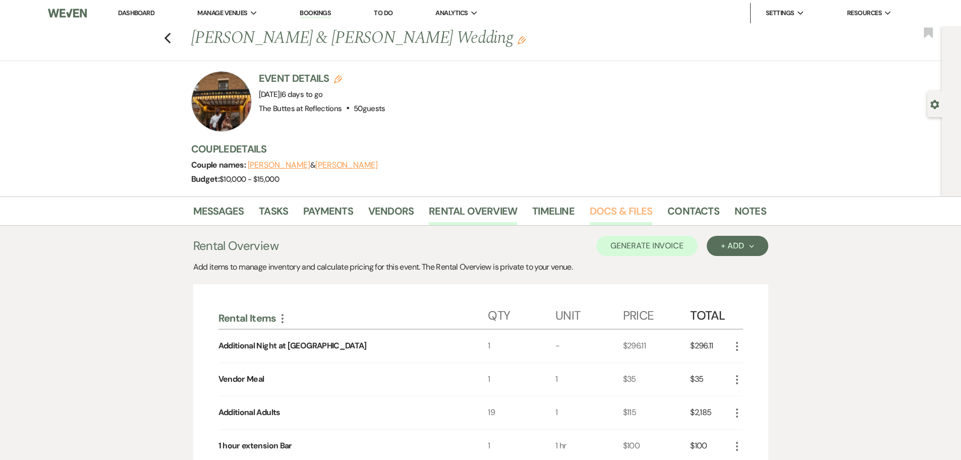
click at [608, 210] on link "Docs & Files" at bounding box center [621, 214] width 63 height 22
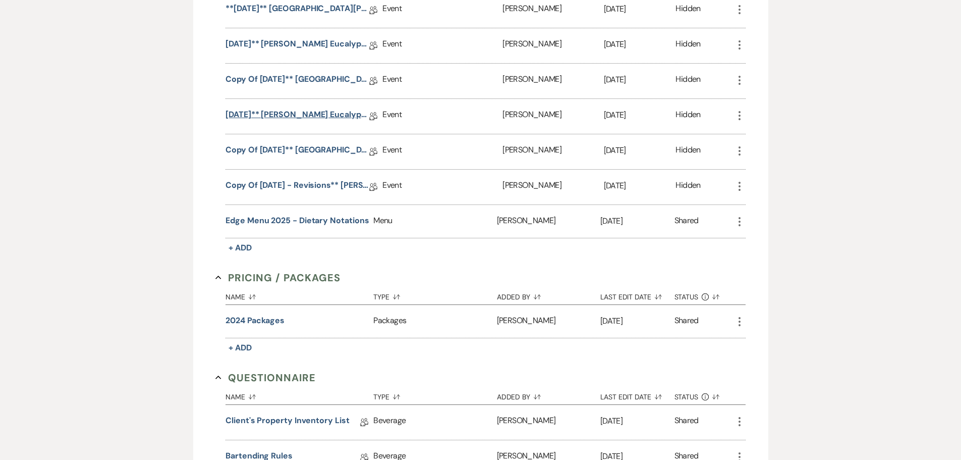
scroll to position [1023, 0]
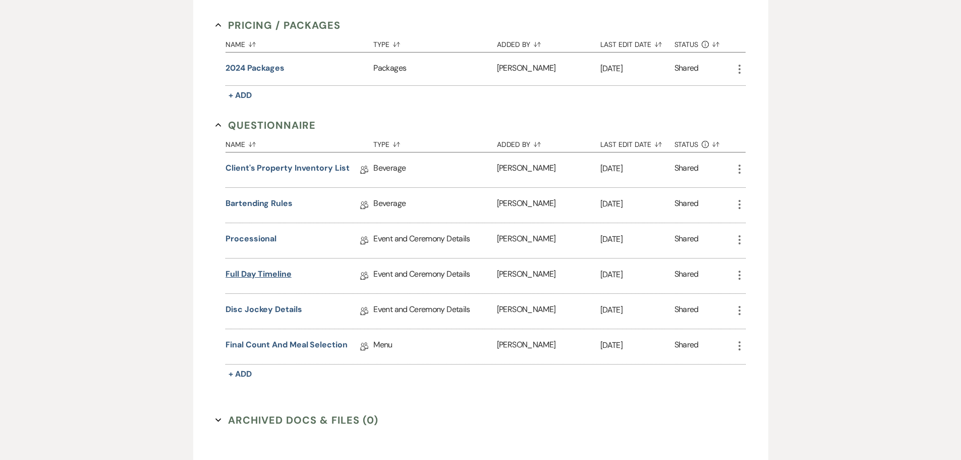
click at [251, 274] on link "Full Day Timeline" at bounding box center [259, 276] width 66 height 16
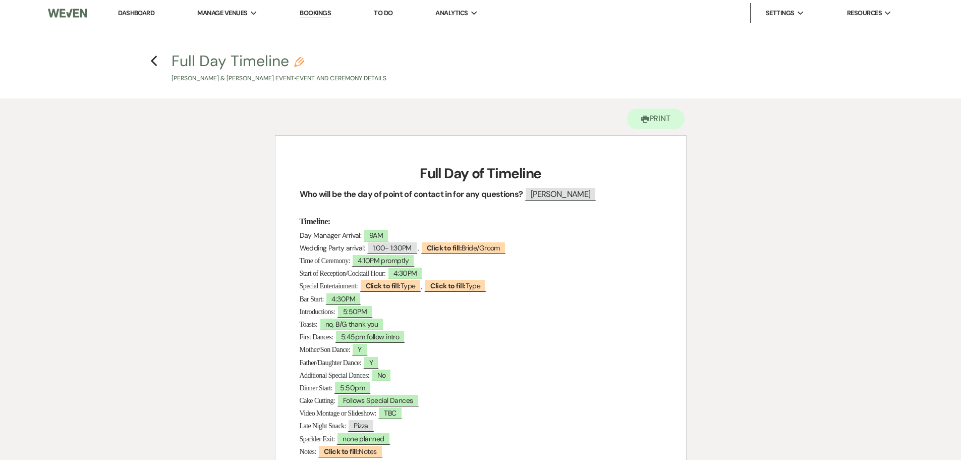
click at [124, 10] on link "Dashboard" at bounding box center [136, 13] width 36 height 9
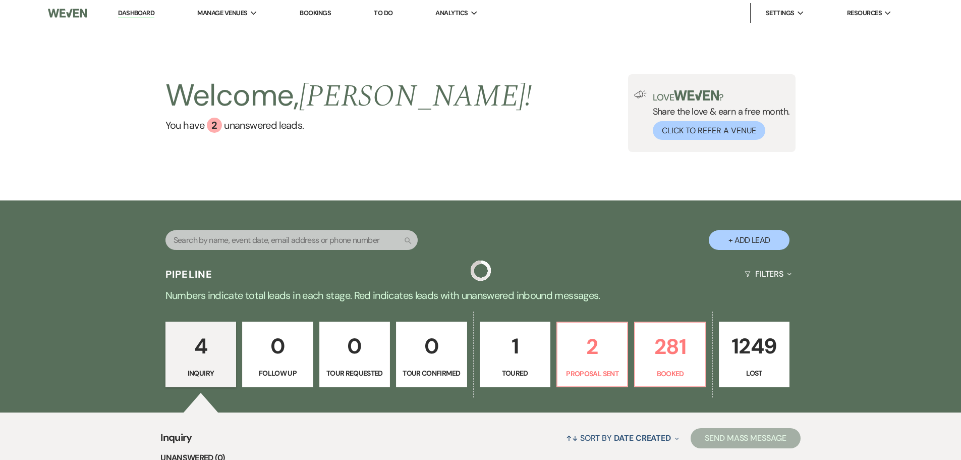
click at [320, 15] on link "Bookings" at bounding box center [315, 13] width 31 height 9
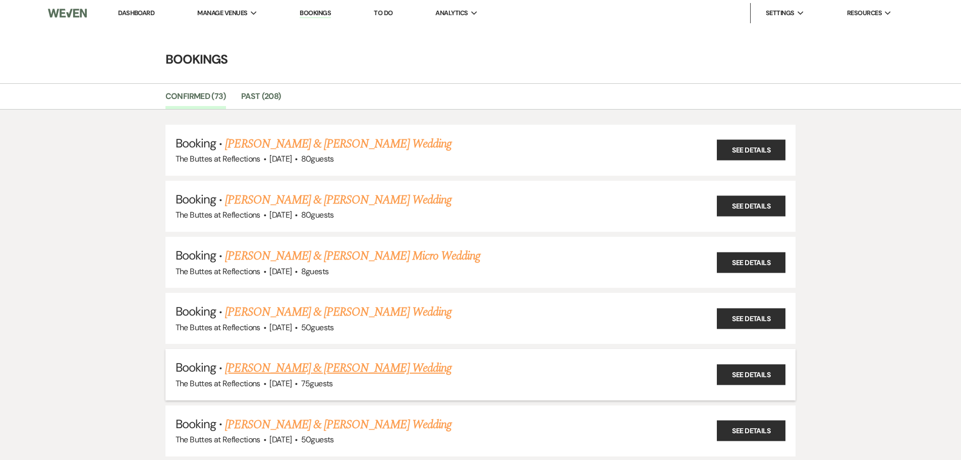
click at [330, 371] on link "[PERSON_NAME] & [PERSON_NAME] Wedding" at bounding box center [338, 368] width 226 height 18
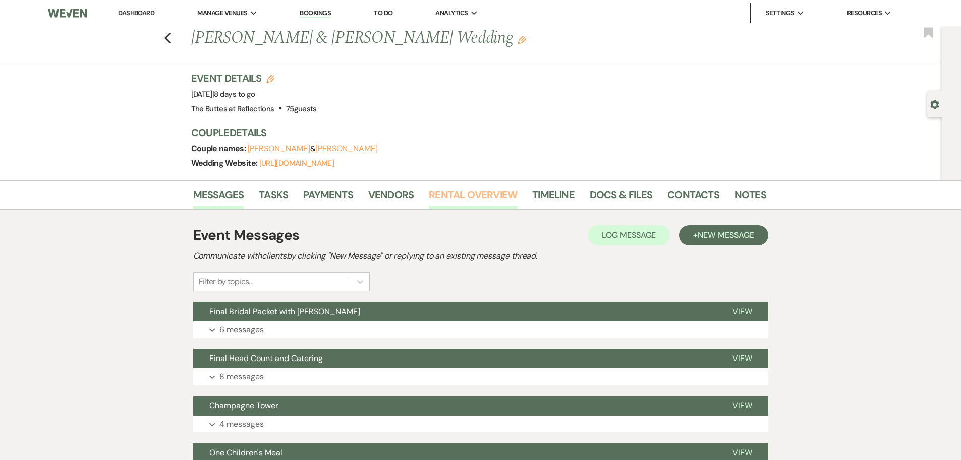
click at [482, 196] on link "Rental Overview" at bounding box center [473, 198] width 88 height 22
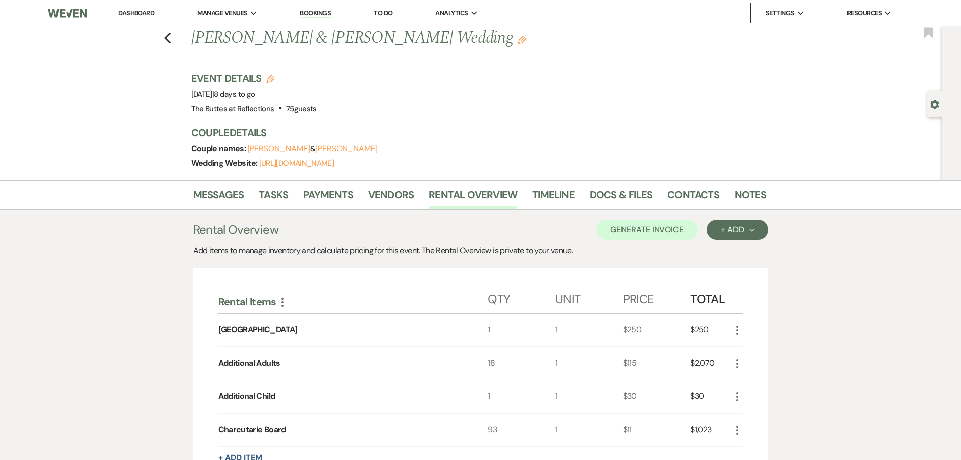
click at [315, 12] on link "Bookings" at bounding box center [315, 14] width 31 height 10
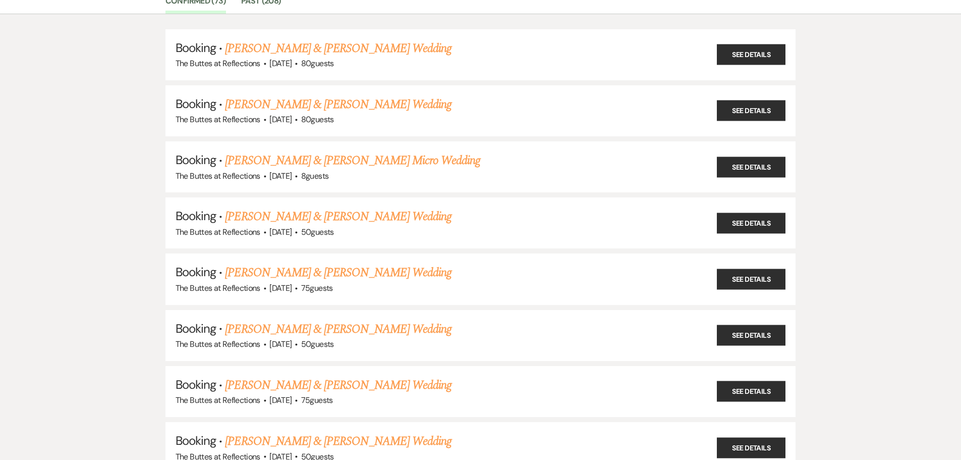
scroll to position [202, 0]
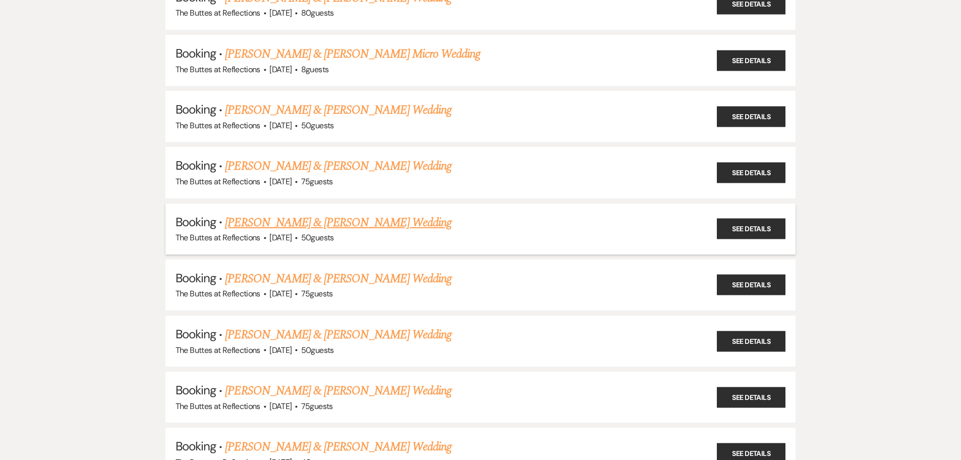
click at [320, 223] on link "[PERSON_NAME] & [PERSON_NAME] Wedding" at bounding box center [338, 222] width 226 height 18
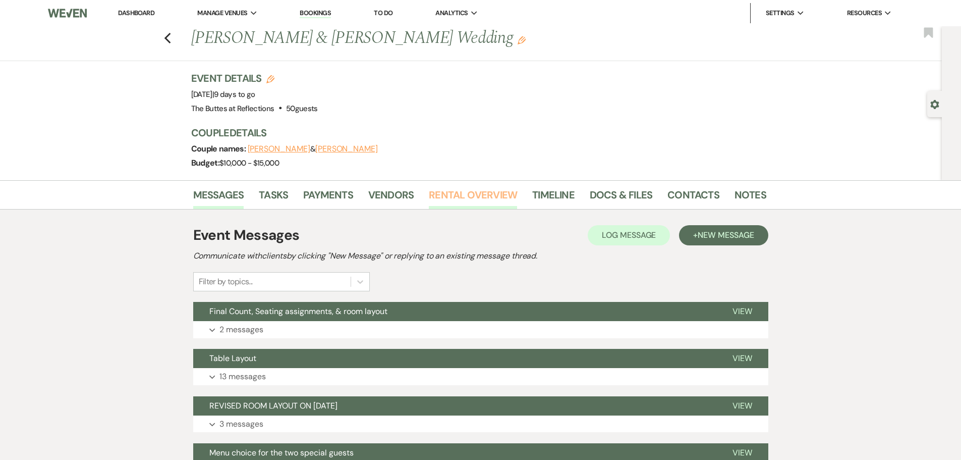
click at [473, 196] on link "Rental Overview" at bounding box center [473, 198] width 88 height 22
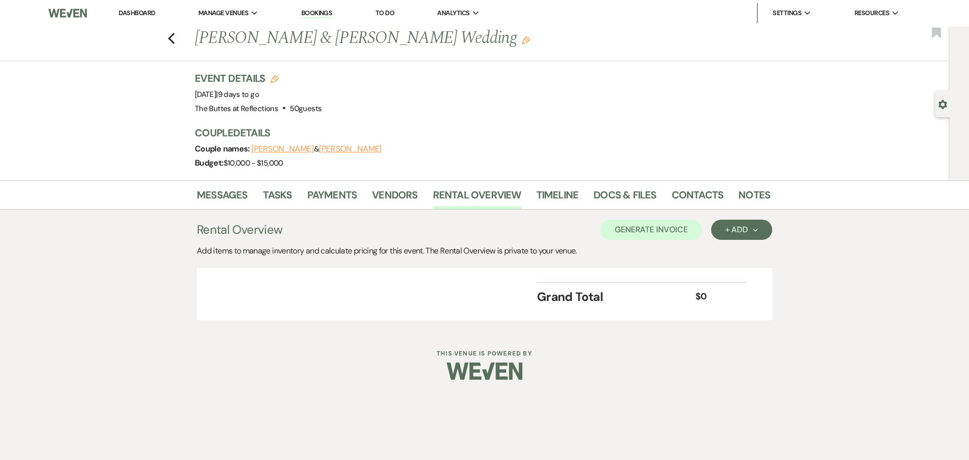
click at [310, 8] on li "Bookings" at bounding box center [316, 13] width 41 height 20
